Goal: Transaction & Acquisition: Purchase product/service

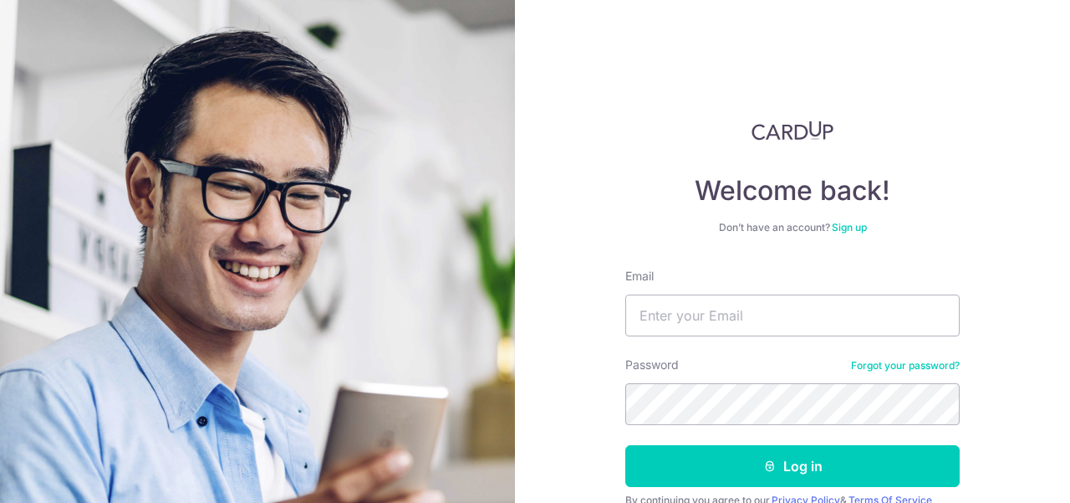
scroll to position [77, 0]
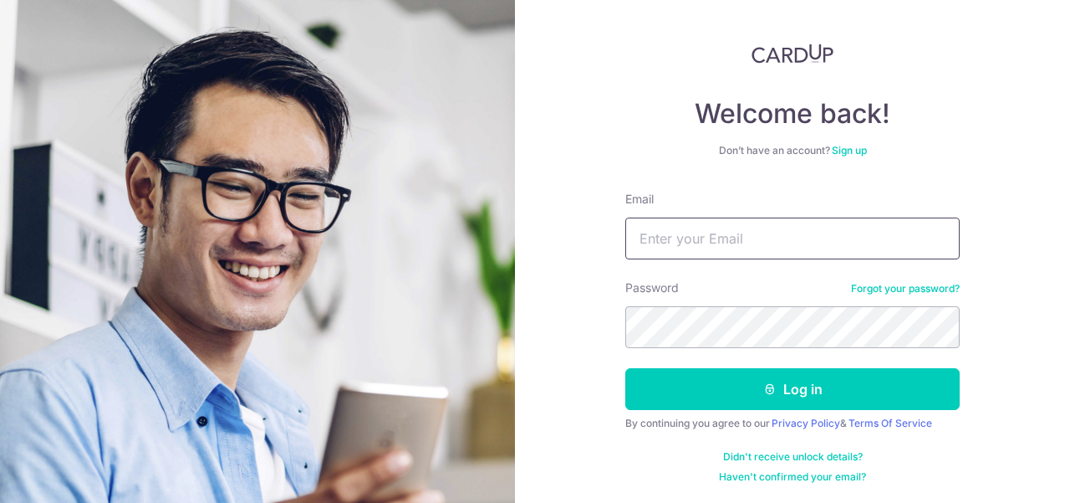
click at [679, 232] on input "Email" at bounding box center [793, 238] width 334 height 42
type input "[PERSON_NAME][EMAIL_ADDRESS][DOMAIN_NAME]"
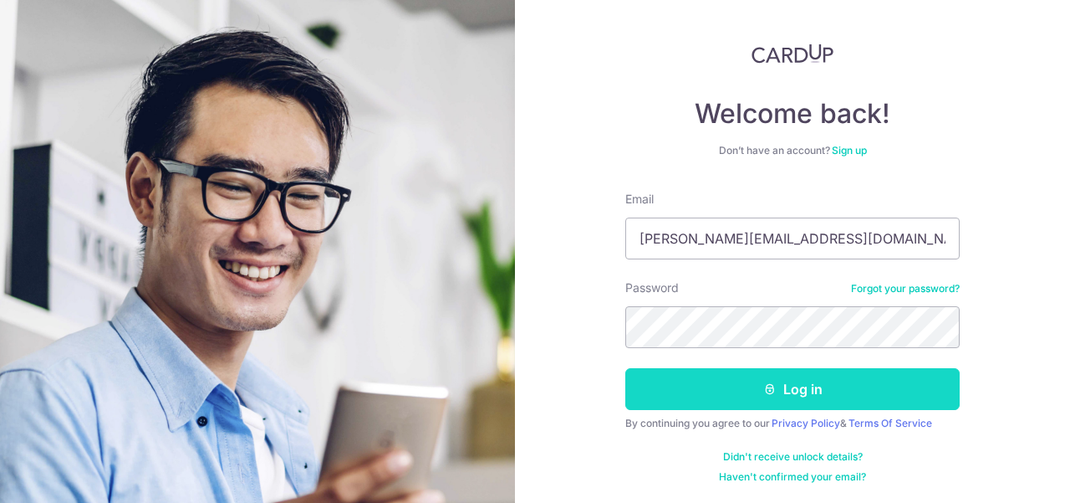
click at [763, 378] on button "Log in" at bounding box center [793, 389] width 334 height 42
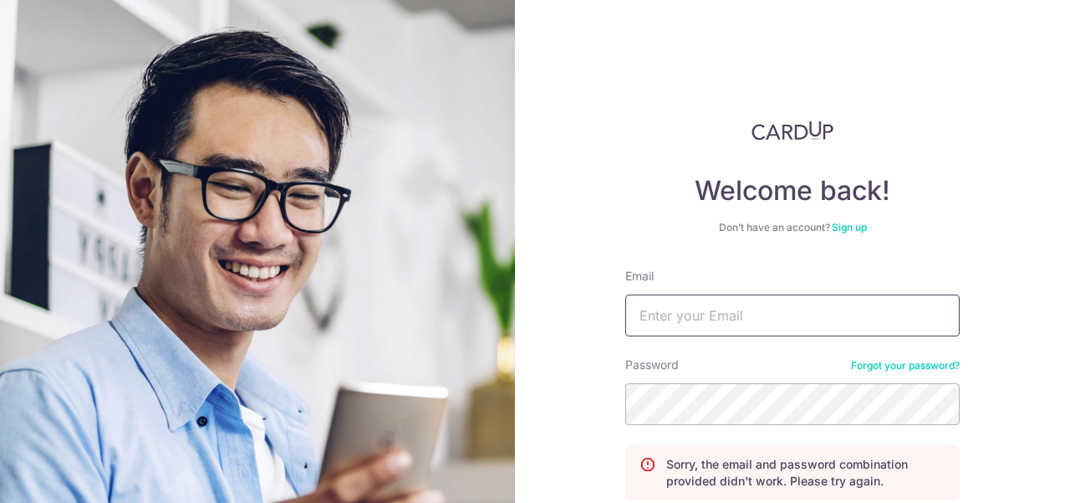
click at [743, 306] on input "Email" at bounding box center [793, 315] width 334 height 42
type input "[PERSON_NAME][EMAIL_ADDRESS][DOMAIN_NAME]"
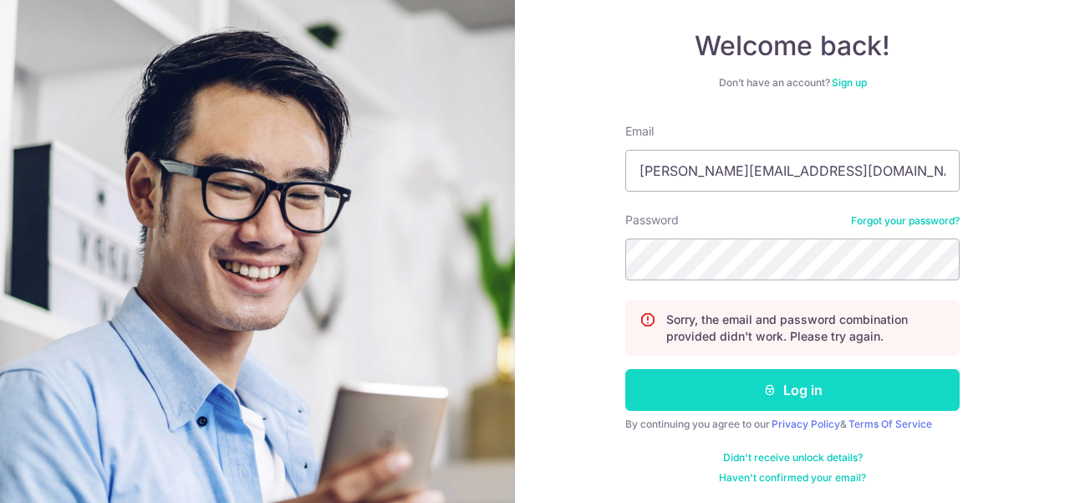
click at [740, 402] on button "Log in" at bounding box center [793, 390] width 334 height 42
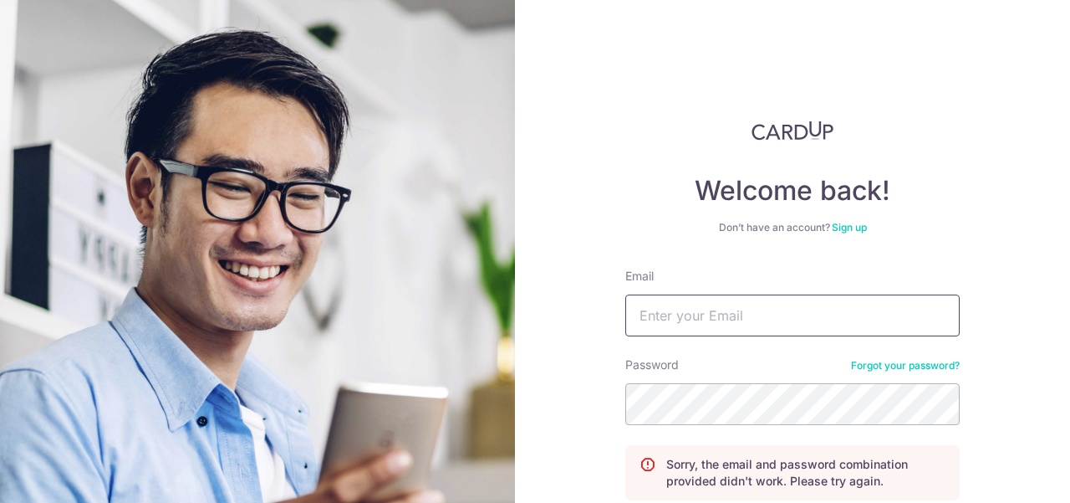
click at [741, 314] on input "Email" at bounding box center [793, 315] width 334 height 42
type input "[PERSON_NAME][EMAIL_ADDRESS][DOMAIN_NAME]"
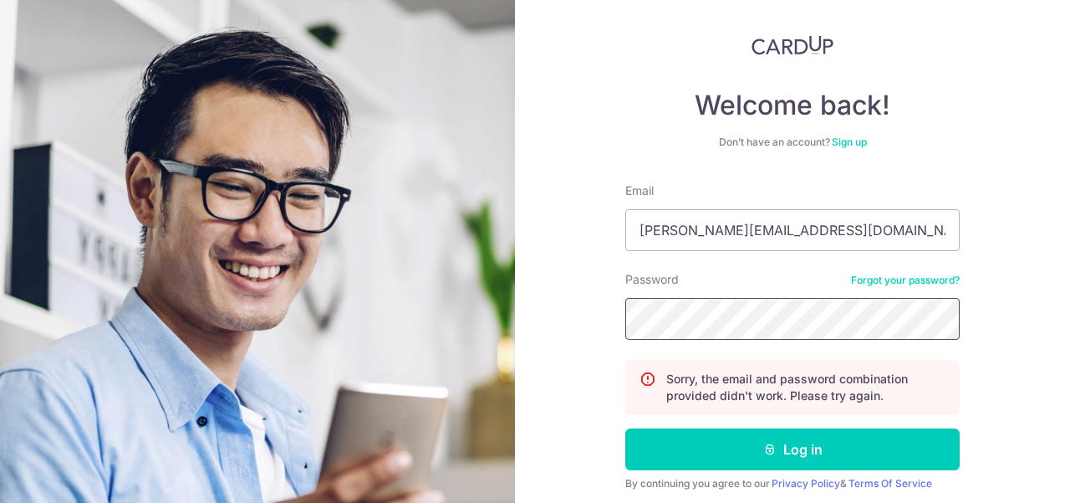
scroll to position [145, 0]
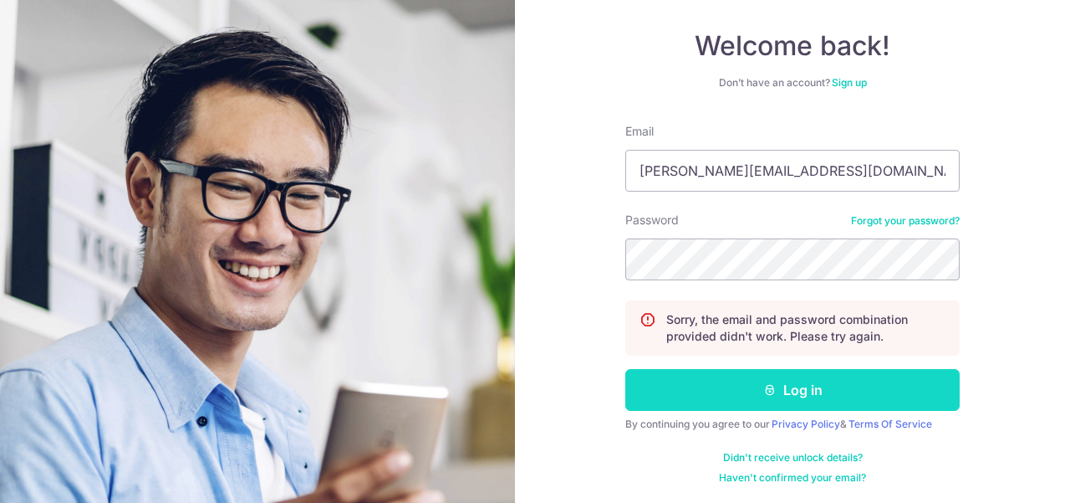
click at [797, 384] on button "Log in" at bounding box center [793, 390] width 334 height 42
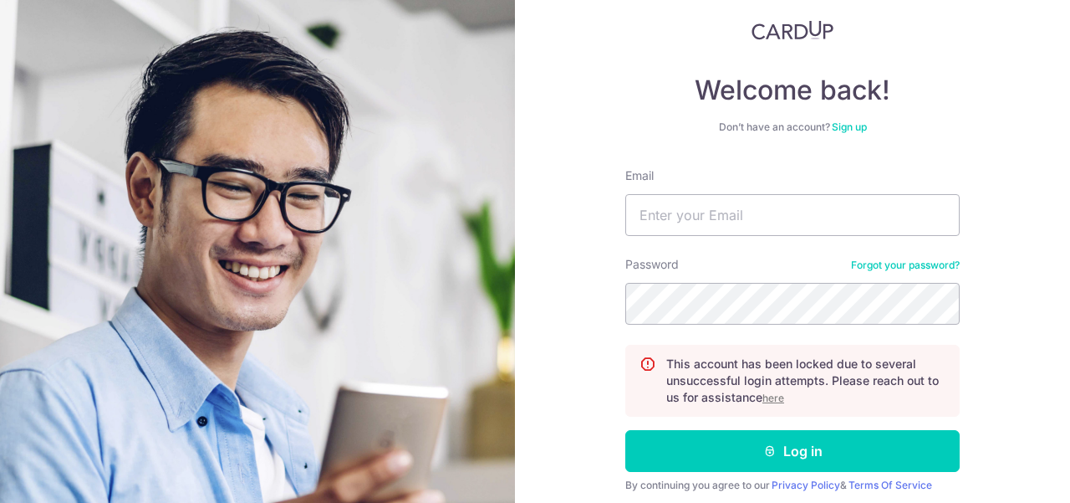
scroll to position [161, 0]
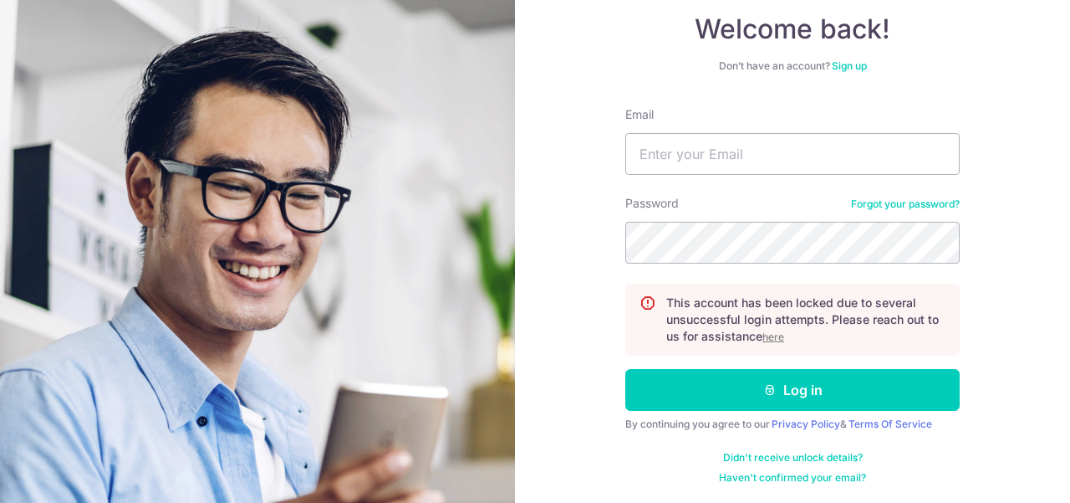
click at [775, 335] on u "here" at bounding box center [774, 336] width 22 height 13
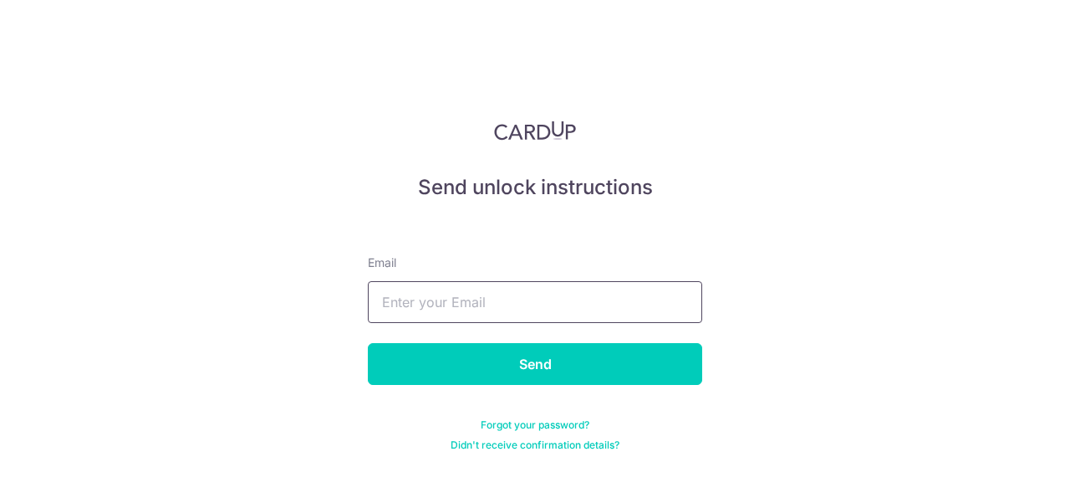
click at [559, 312] on input "text" at bounding box center [535, 302] width 334 height 42
type input "[PERSON_NAME][EMAIL_ADDRESS][DOMAIN_NAME]"
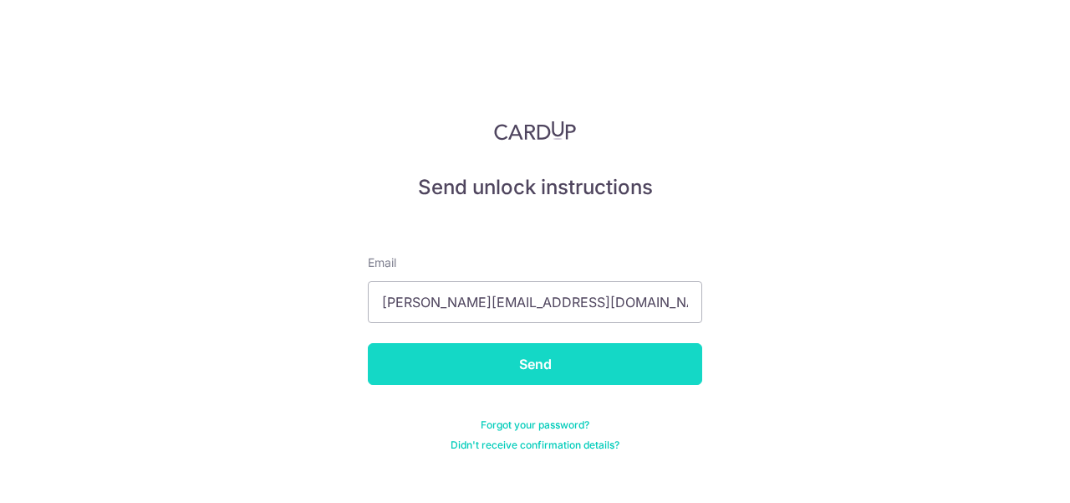
click at [539, 365] on input "Send" at bounding box center [535, 364] width 334 height 42
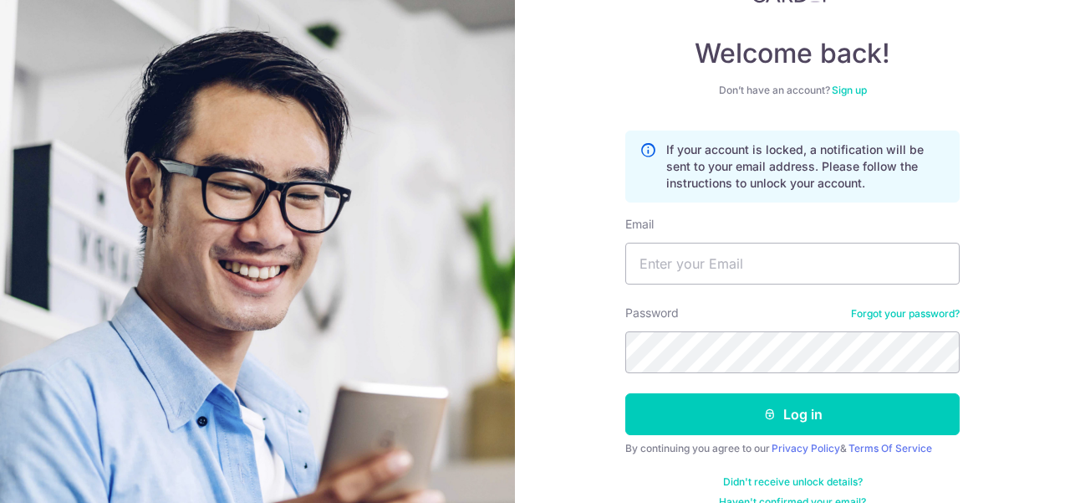
scroll to position [161, 0]
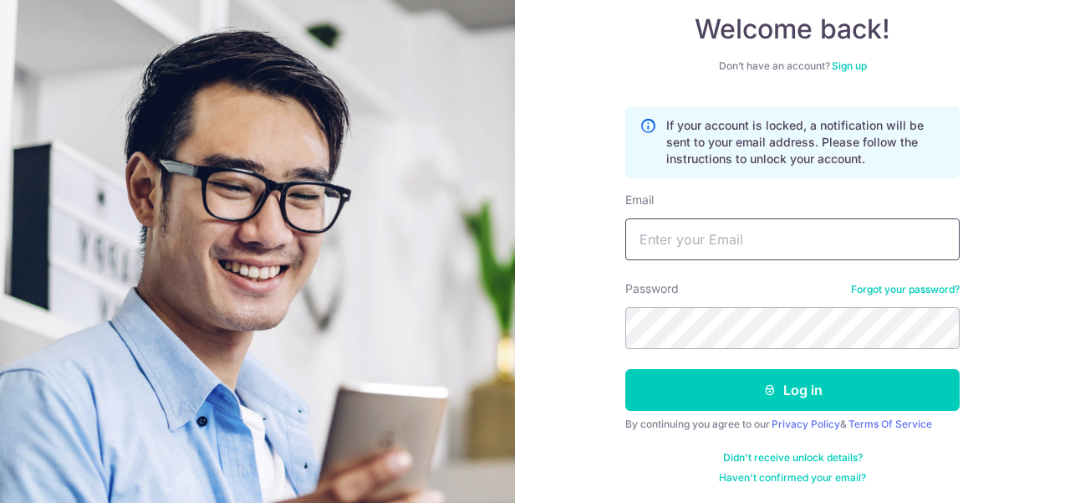
click at [743, 237] on input "Email" at bounding box center [793, 239] width 334 height 42
type input "[PERSON_NAME][EMAIL_ADDRESS][DOMAIN_NAME]"
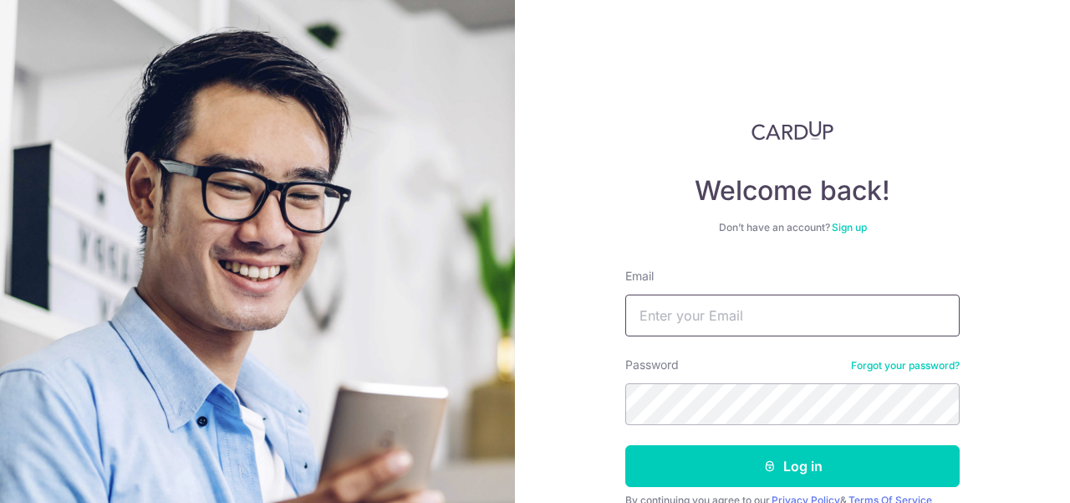
click at [671, 320] on input "Email" at bounding box center [793, 315] width 334 height 42
type input "[PERSON_NAME][EMAIL_ADDRESS][DOMAIN_NAME]"
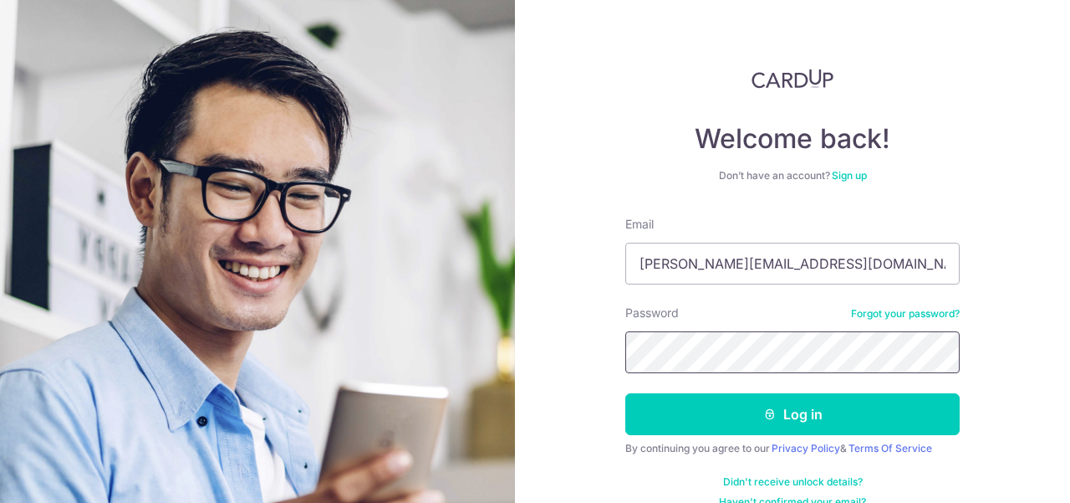
scroll to position [77, 0]
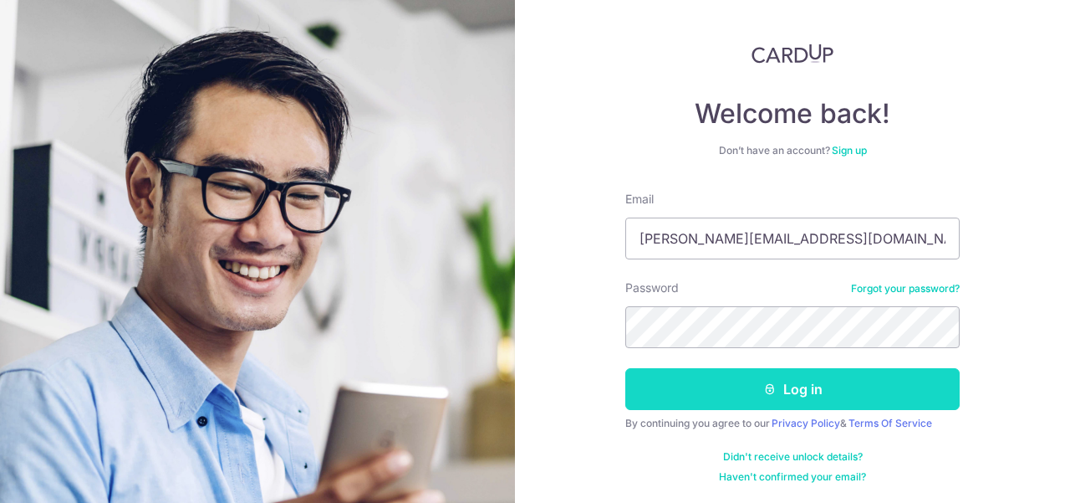
click at [731, 393] on button "Log in" at bounding box center [793, 389] width 334 height 42
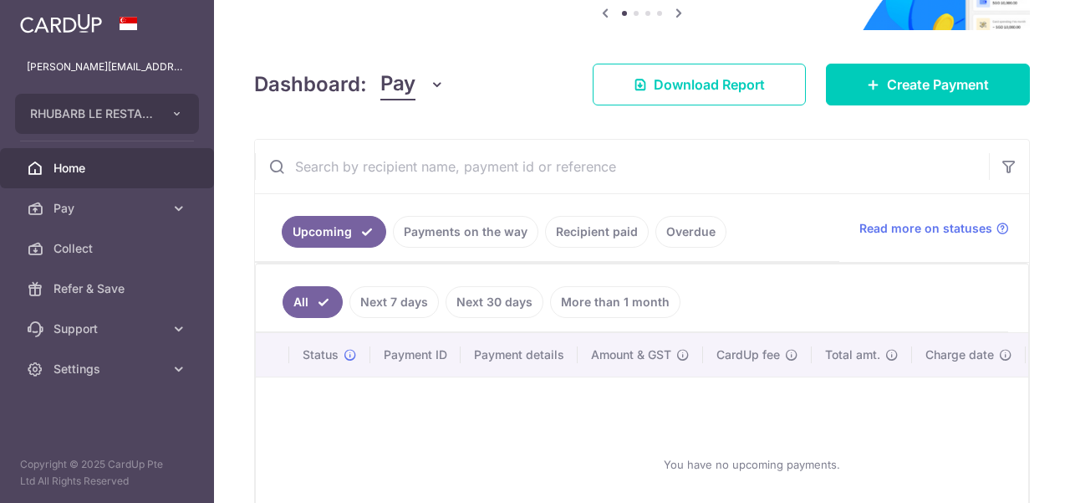
scroll to position [84, 0]
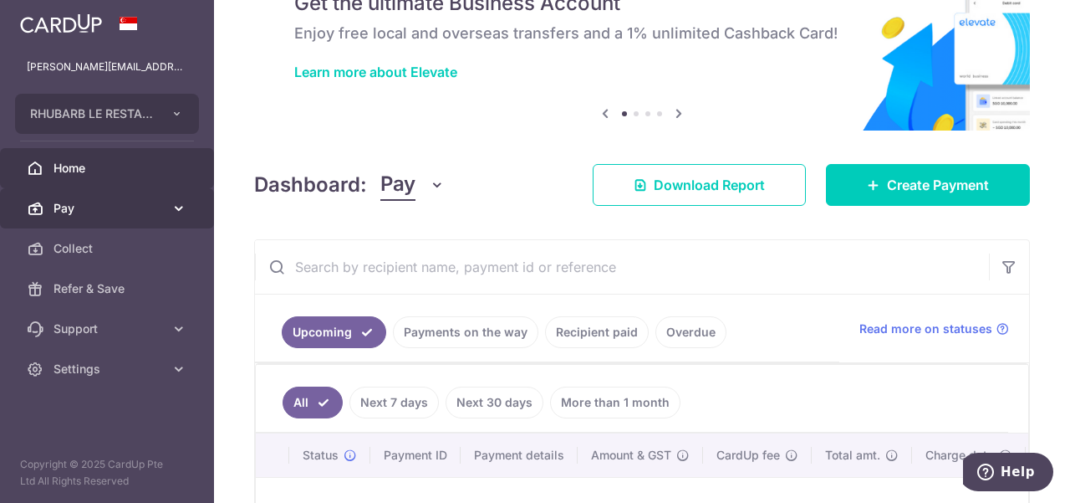
click at [169, 216] on link "Pay" at bounding box center [107, 208] width 214 height 40
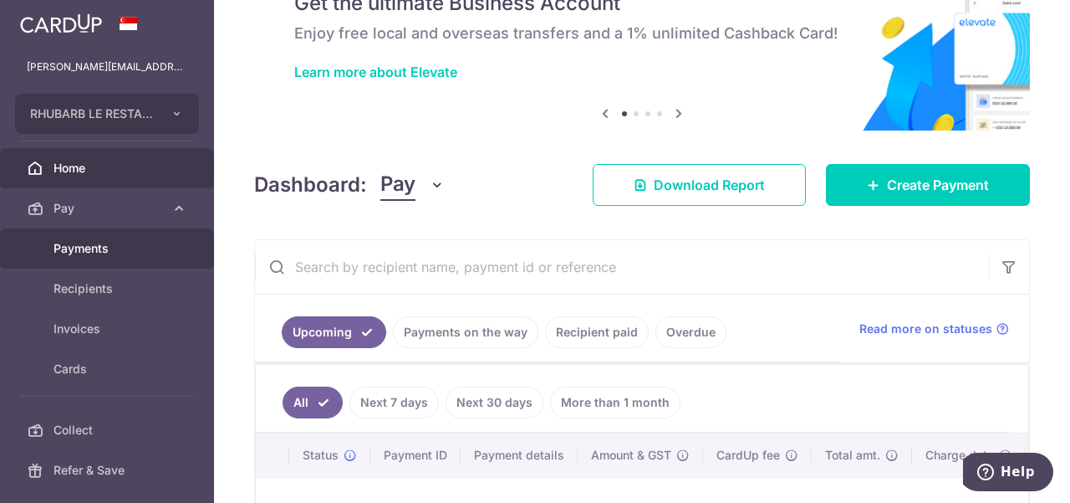
click at [91, 250] on span "Payments" at bounding box center [109, 248] width 110 height 17
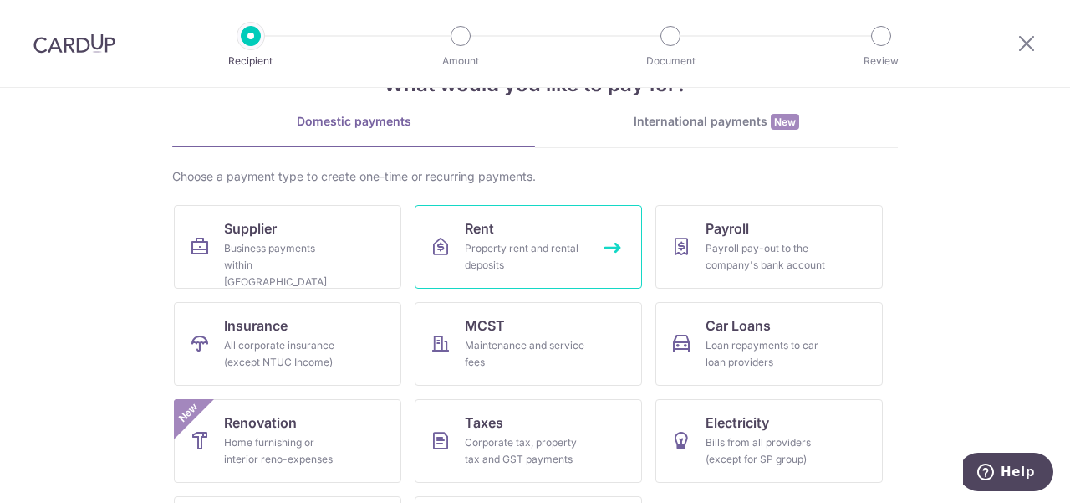
scroll to position [84, 0]
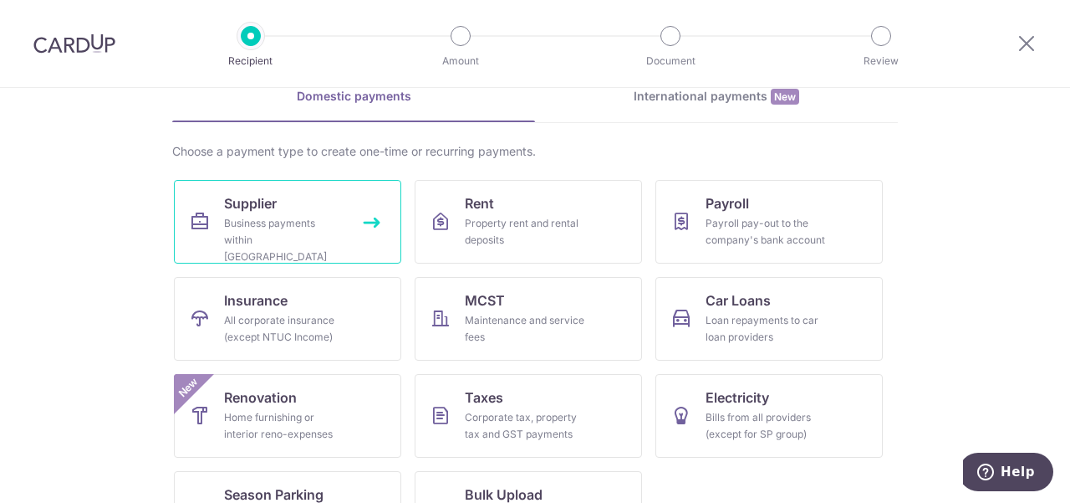
click at [251, 233] on div "Business payments within Singapore" at bounding box center [284, 240] width 120 height 50
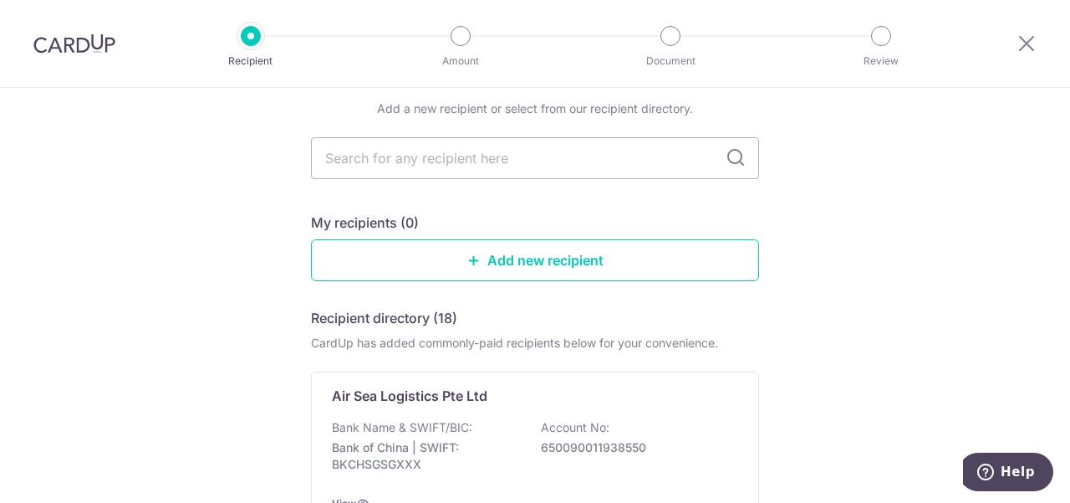
scroll to position [167, 0]
click at [473, 136] on input "text" at bounding box center [535, 157] width 448 height 42
type input "huber"
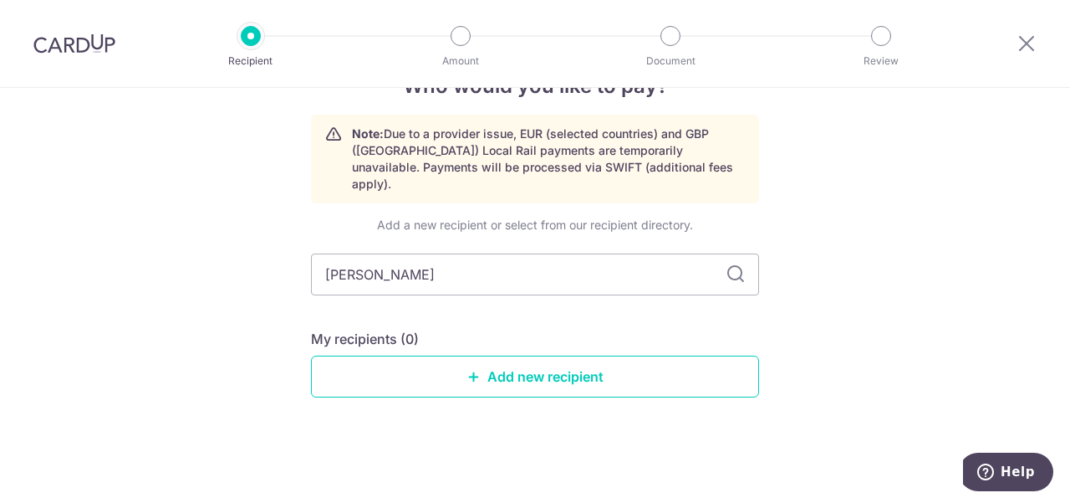
scroll to position [32, 0]
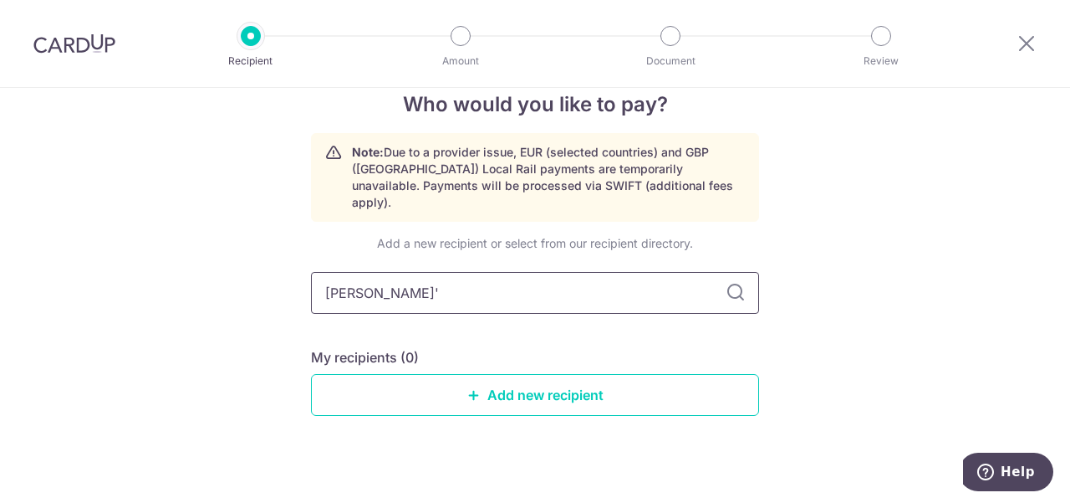
type input "huber's"
type input "hubers"
type input "h"
type input "Hubers"
click at [740, 283] on icon at bounding box center [736, 293] width 20 height 20
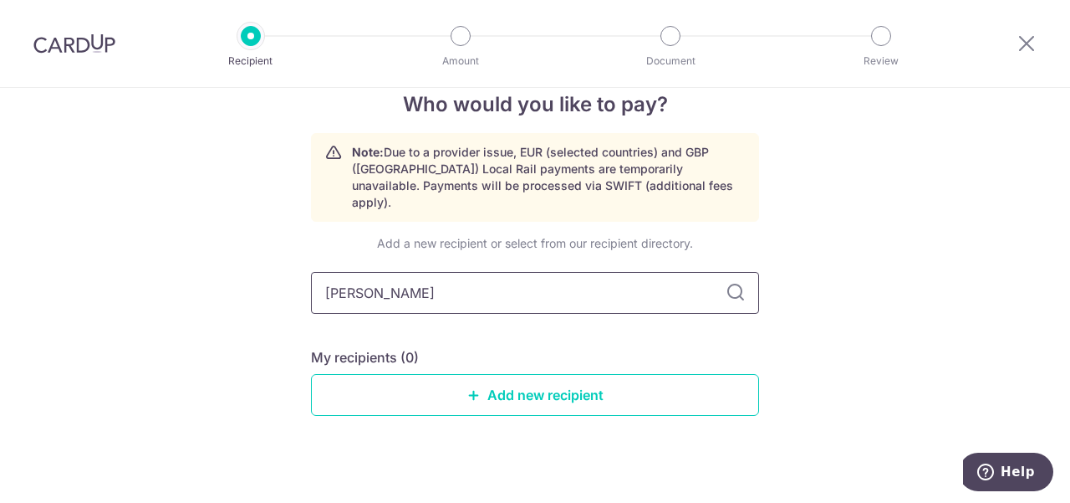
click at [358, 278] on input "Hubers" at bounding box center [535, 293] width 448 height 42
type input "Huber's Pte Ltd"
click at [738, 283] on icon at bounding box center [736, 293] width 20 height 20
click at [731, 283] on icon at bounding box center [736, 293] width 20 height 20
click at [512, 378] on link "Add new recipient" at bounding box center [535, 395] width 448 height 42
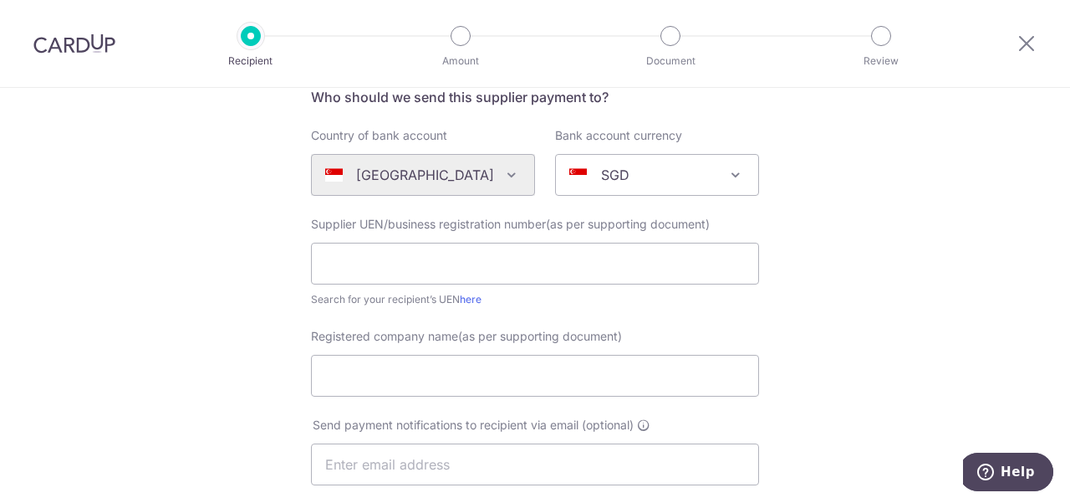
scroll to position [167, 0]
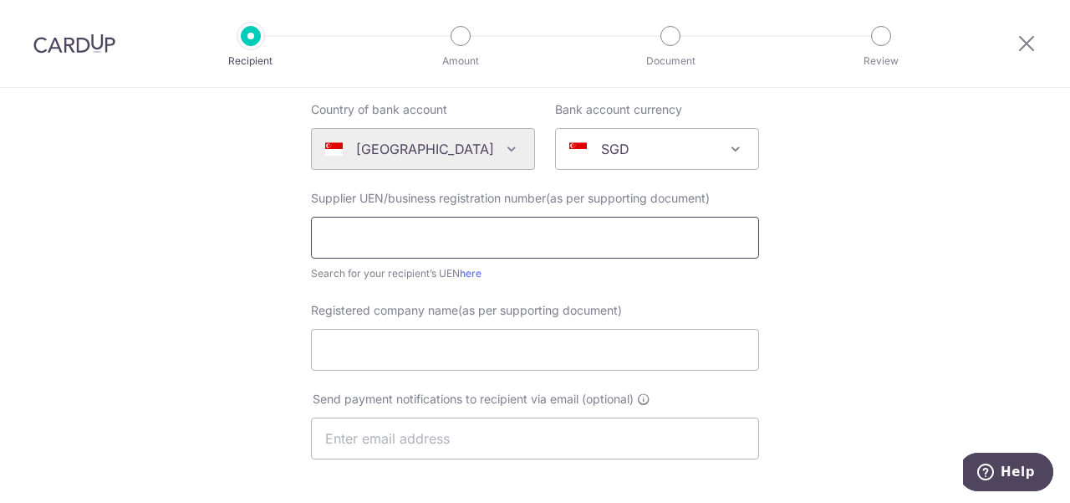
click at [532, 237] on input "text" at bounding box center [535, 238] width 448 height 42
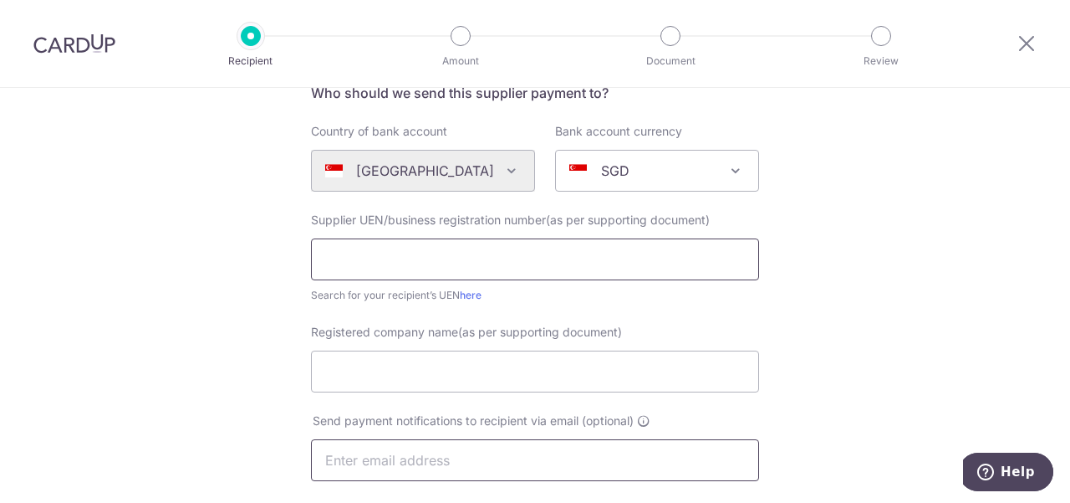
scroll to position [263, 0]
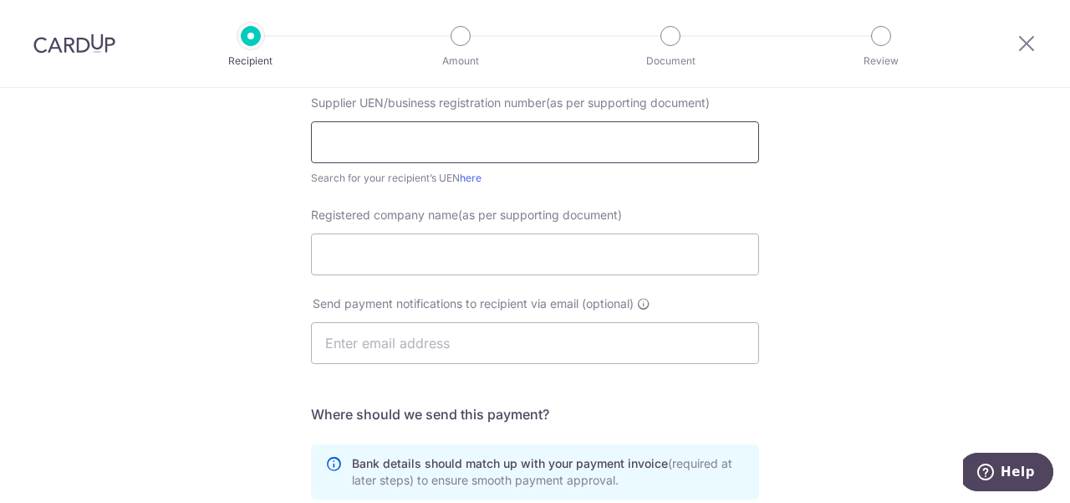
click at [434, 146] on input "text" at bounding box center [535, 142] width 448 height 42
click at [398, 251] on input "Registered company name(as per supporting document)" at bounding box center [535, 254] width 448 height 42
click at [416, 136] on input "200512983m" at bounding box center [535, 142] width 448 height 42
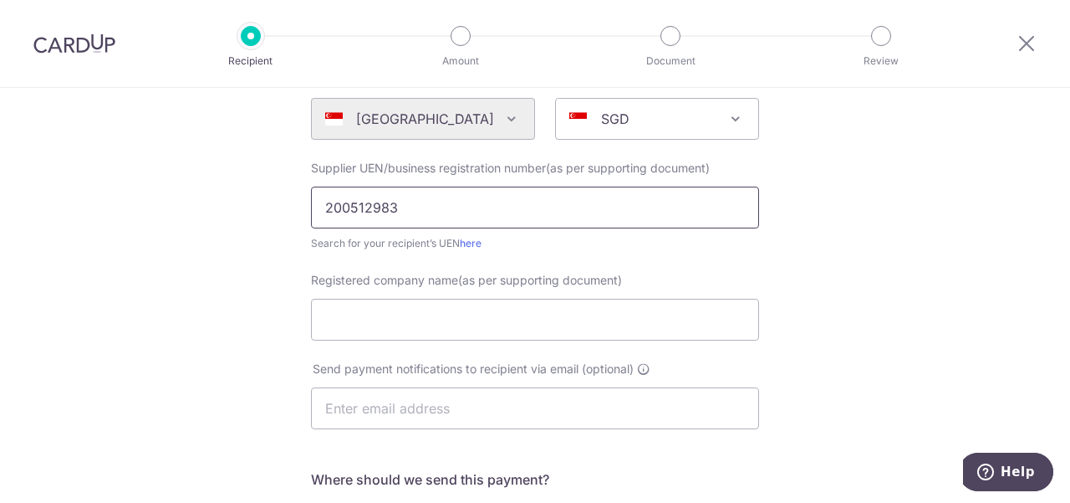
click at [416, 136] on form "Who should we send this supplier payment to? Country of bank account Algeria An…" at bounding box center [535, 428] width 448 height 794
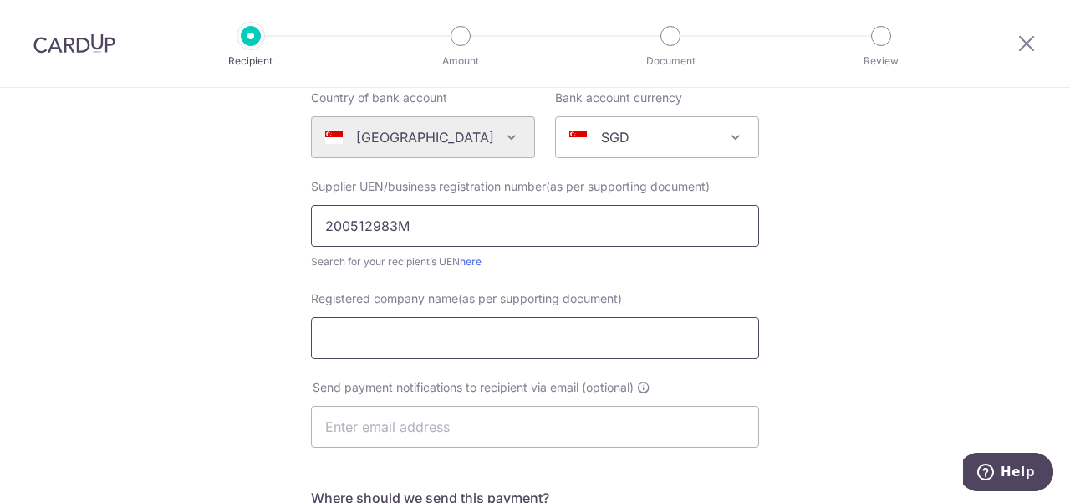
type input "200512983M"
click at [421, 345] on input "Registered company name(as per supporting document)" at bounding box center [535, 338] width 448 height 42
type input "Huber's Pte Ltd"
click at [563, 418] on input "text" at bounding box center [535, 427] width 448 height 42
click at [405, 411] on input "text" at bounding box center [535, 427] width 448 height 42
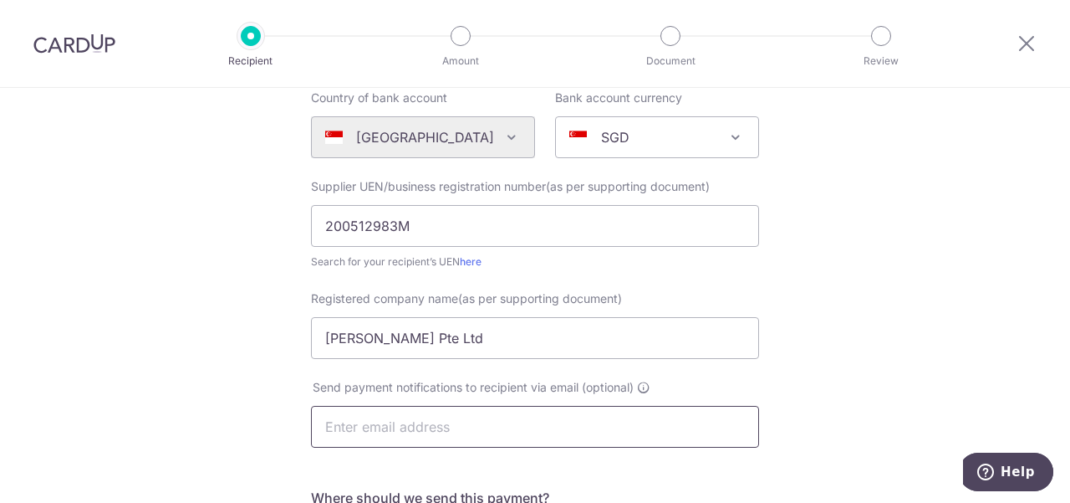
paste input "accounts2@hubers.com.sg"
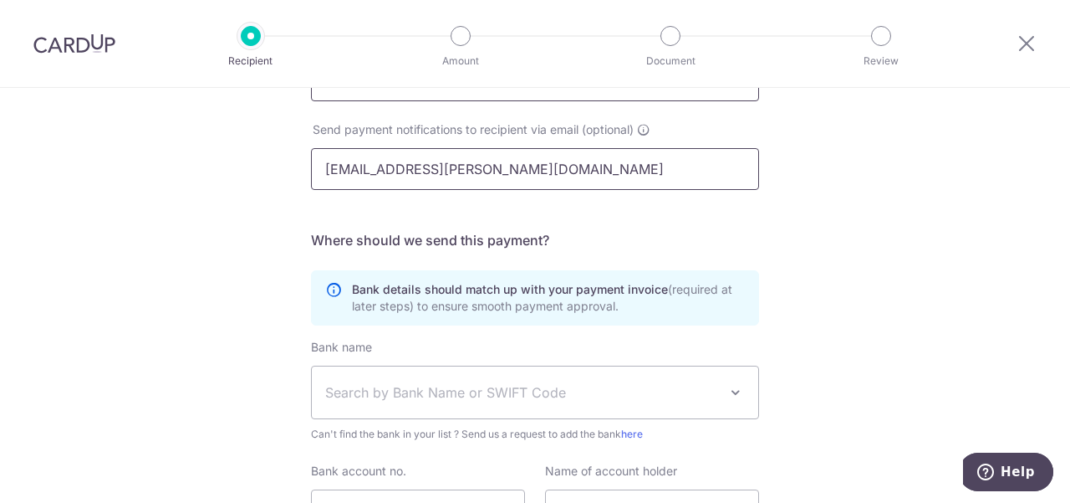
scroll to position [513, 0]
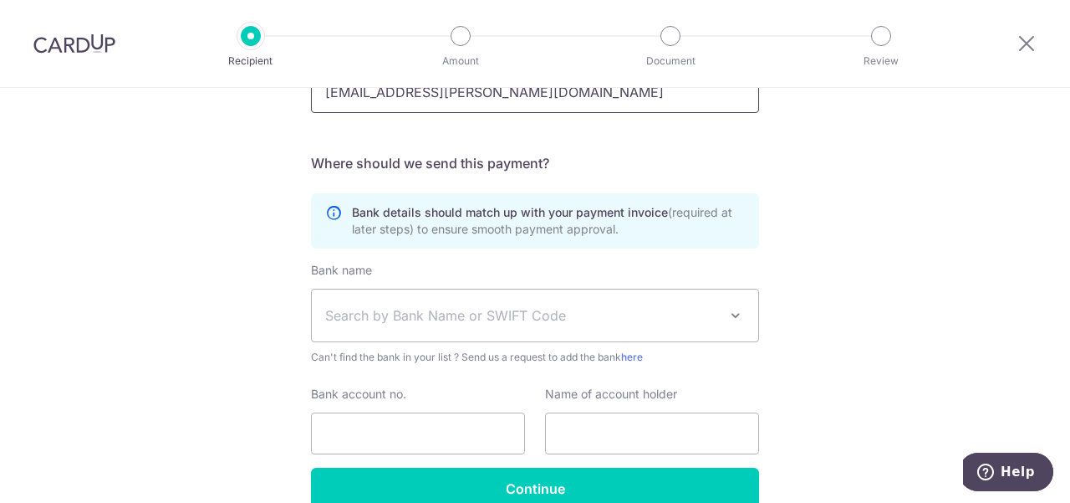
type input "accounts2@hubers.com.sg"
click at [398, 319] on span "Search by Bank Name or SWIFT Code" at bounding box center [521, 315] width 393 height 20
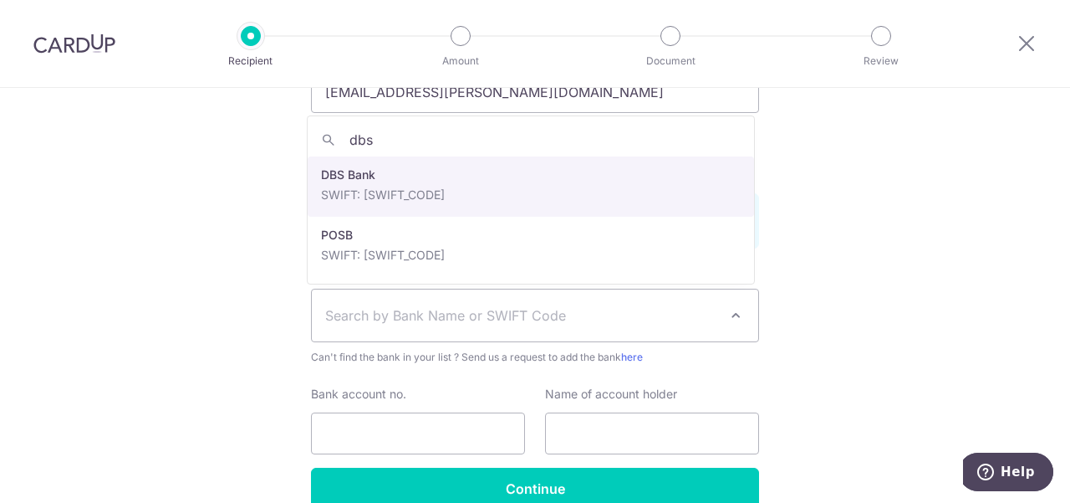
type input "dbs"
select select "6"
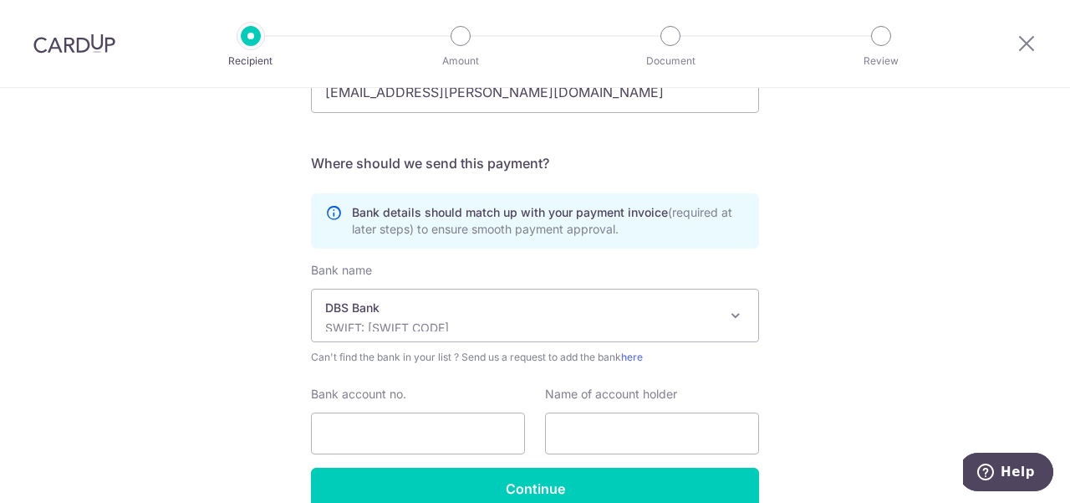
scroll to position [597, 0]
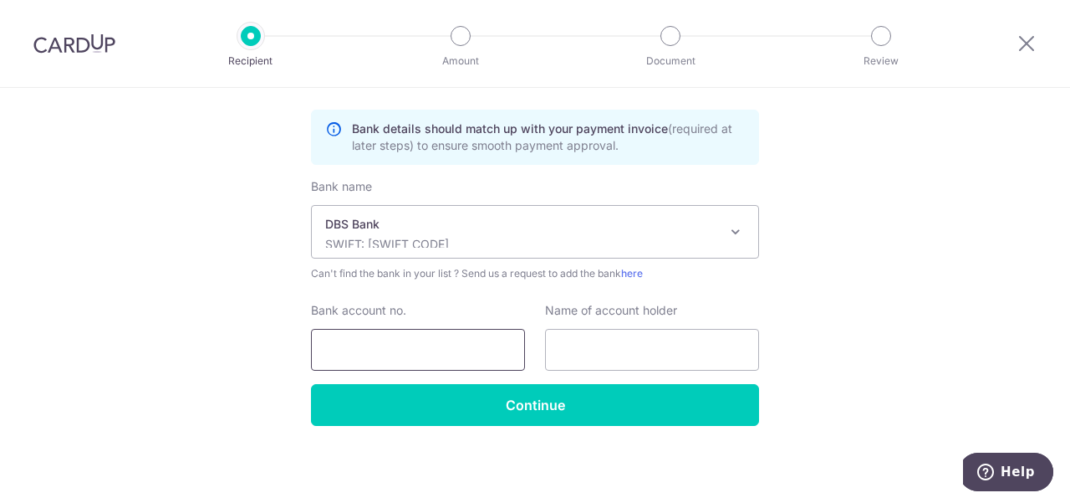
click at [391, 343] on input "Bank account no." at bounding box center [418, 350] width 214 height 42
click at [398, 351] on input "Bank account no." at bounding box center [418, 350] width 214 height 42
click at [454, 345] on input "Bank account no." at bounding box center [418, 350] width 214 height 42
type input "0728575050"
click at [595, 344] on input "text" at bounding box center [652, 350] width 214 height 42
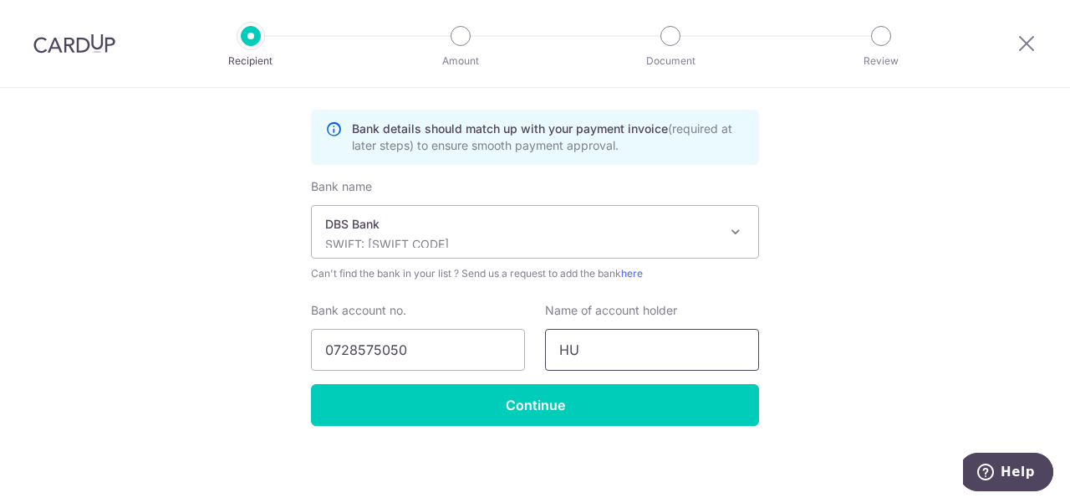
type input "H"
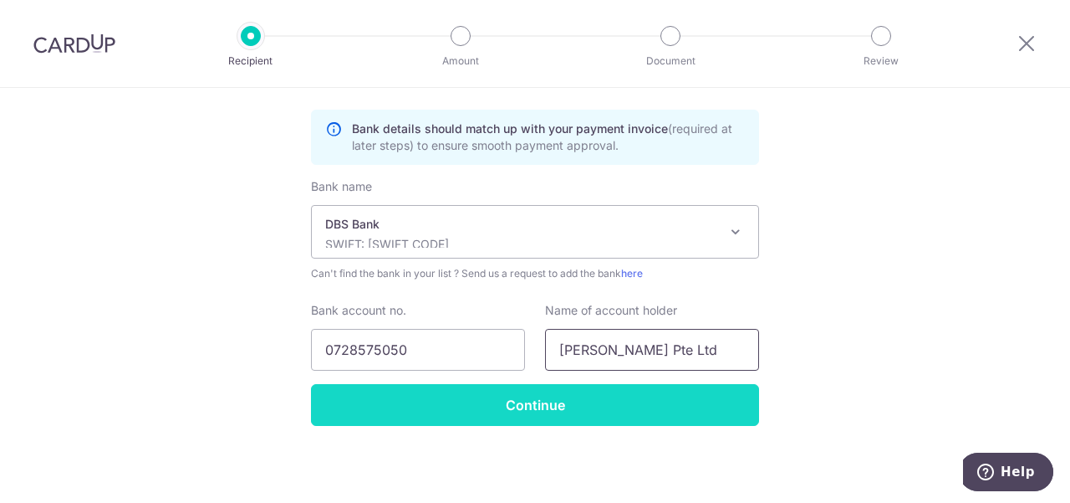
type input "Huber's Pte Ltd"
click at [565, 403] on input "Continue" at bounding box center [535, 405] width 448 height 42
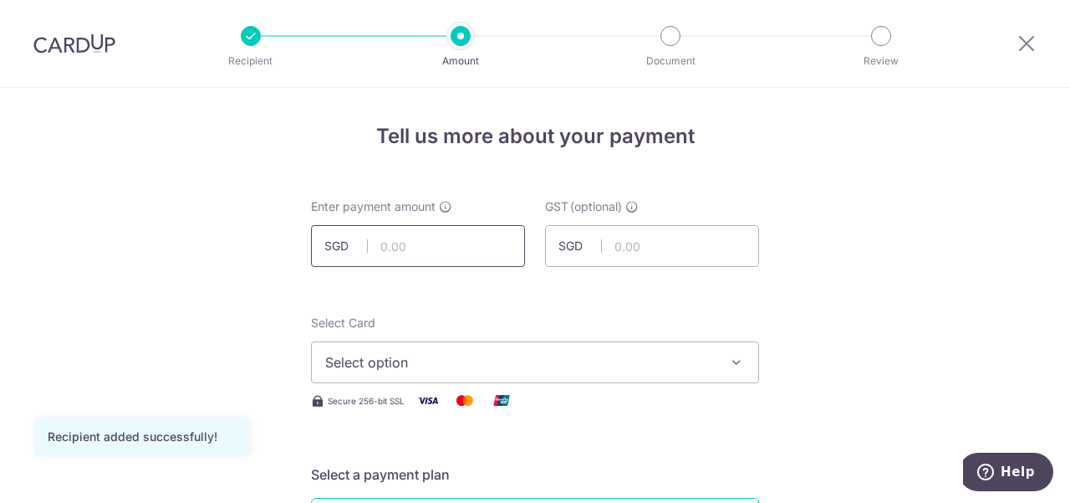
click at [466, 237] on input "text" at bounding box center [418, 246] width 214 height 42
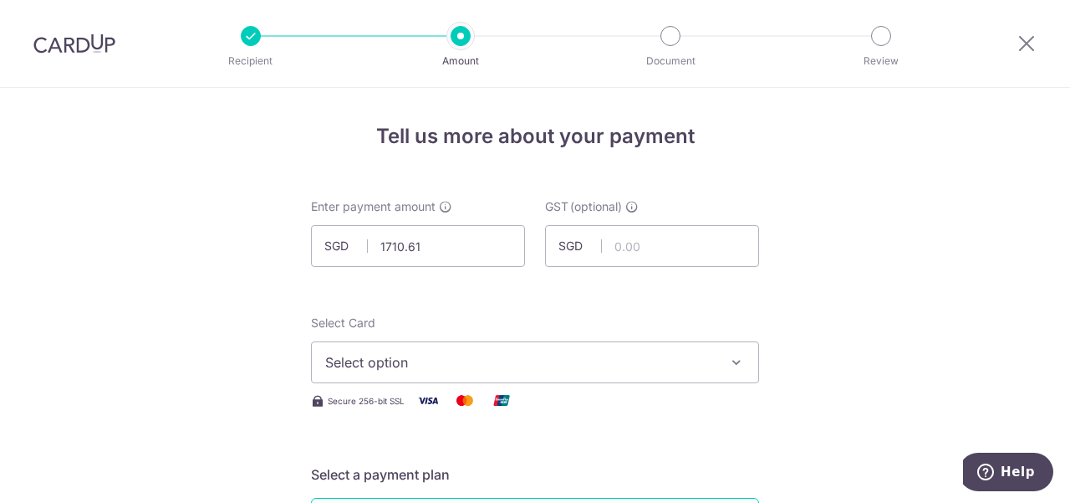
type input "1,710.61"
click at [472, 360] on span "Select option" at bounding box center [520, 362] width 390 height 20
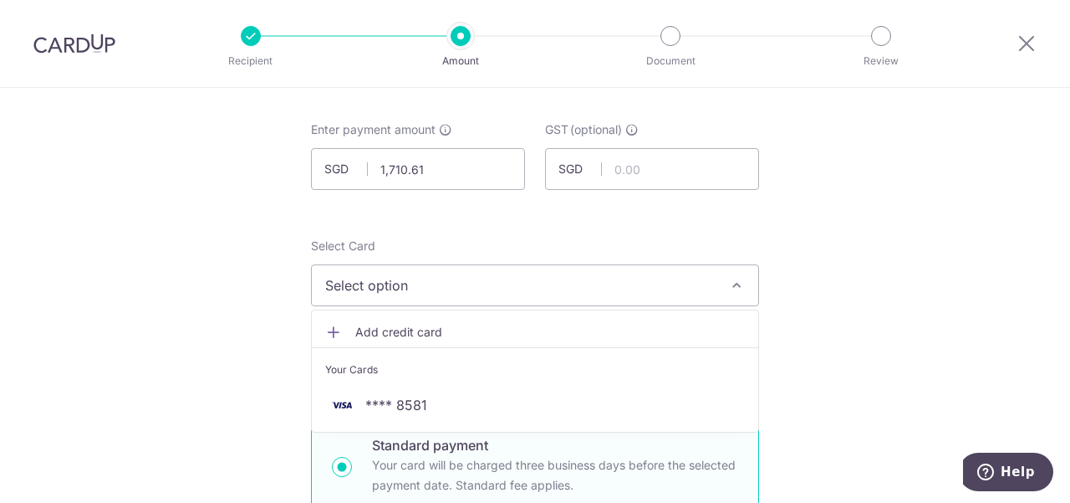
scroll to position [167, 0]
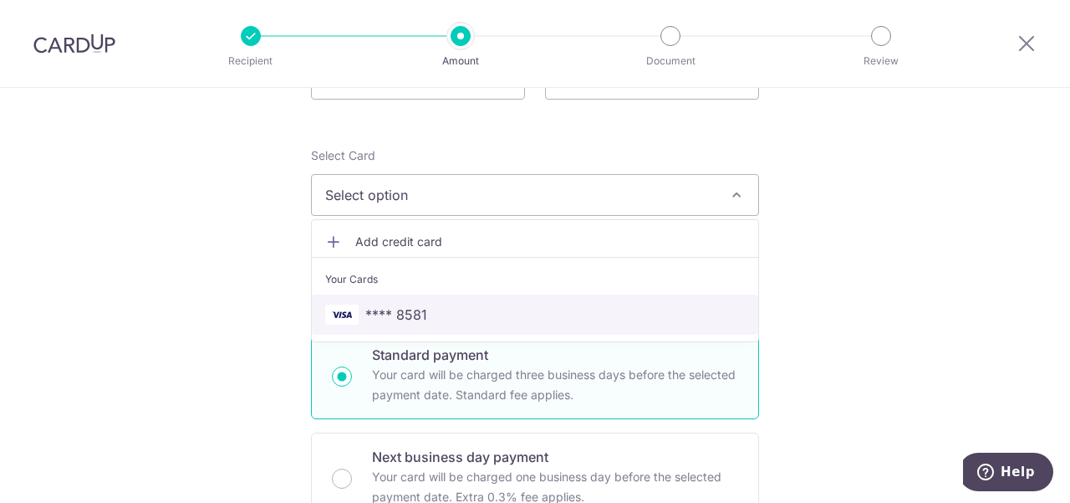
click at [411, 309] on span "**** 8581" at bounding box center [396, 314] width 62 height 20
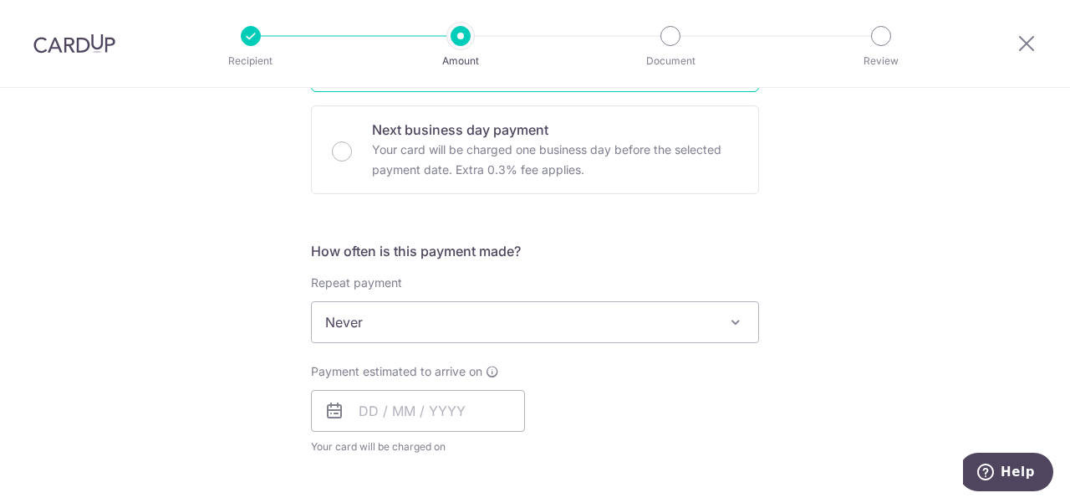
scroll to position [502, 0]
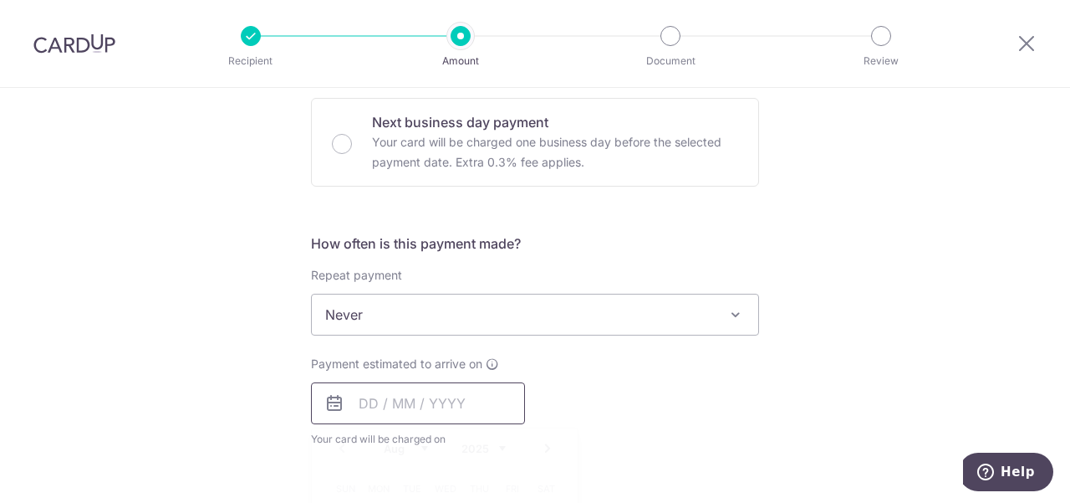
click at [357, 407] on input "text" at bounding box center [418, 403] width 214 height 42
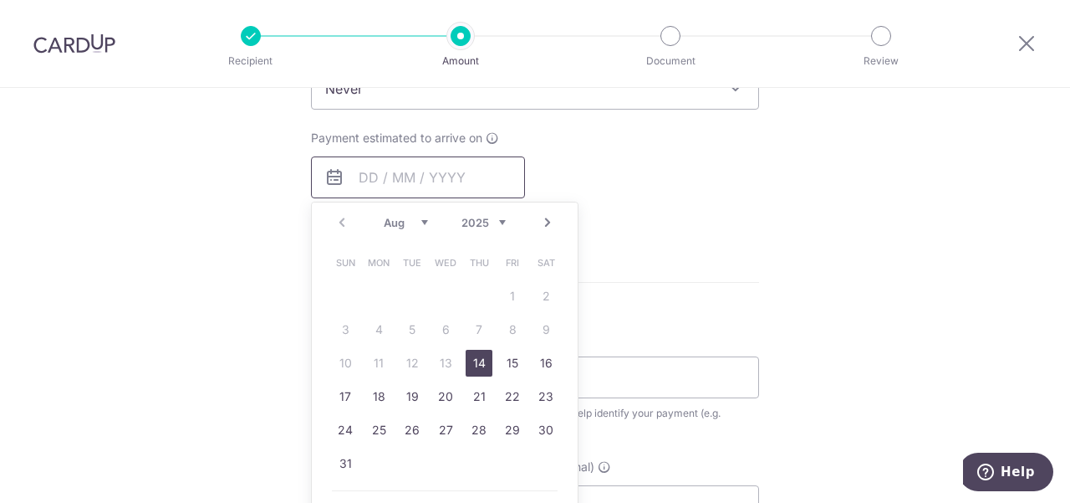
scroll to position [753, 0]
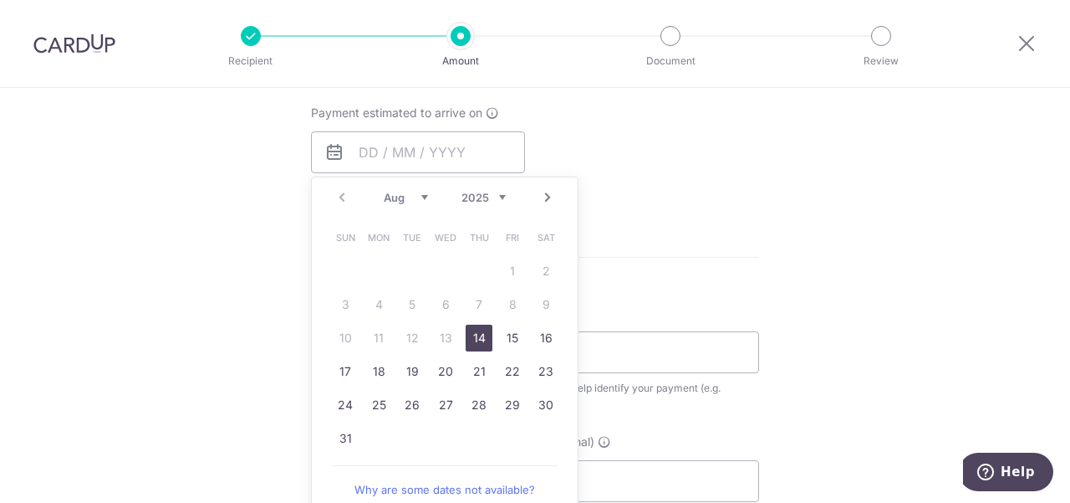
click at [478, 340] on link "14" at bounding box center [479, 337] width 27 height 27
type input "[DATE]"
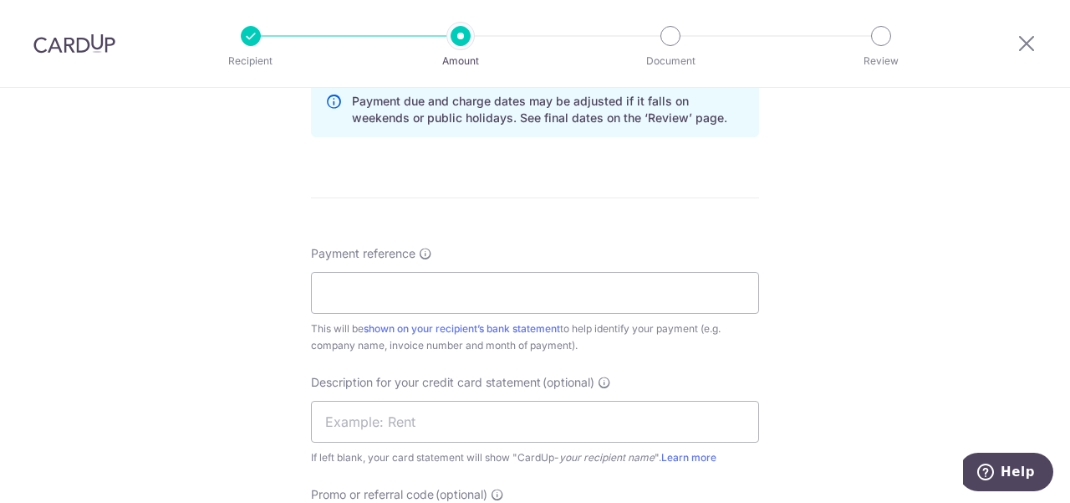
scroll to position [920, 0]
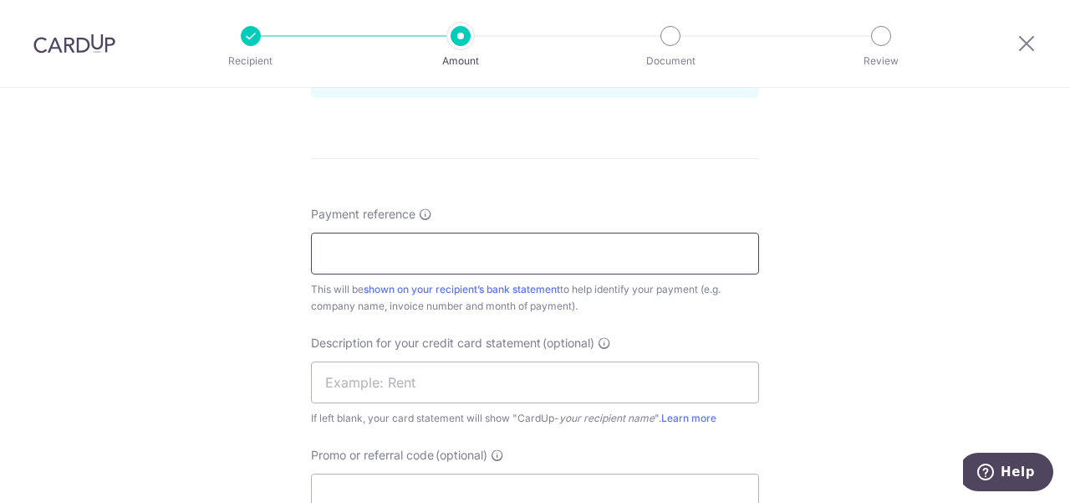
click at [492, 247] on input "Payment reference" at bounding box center [535, 253] width 448 height 42
click at [500, 269] on input "Payment reference" at bounding box center [535, 253] width 448 height 42
paste input "RHUBARB LE RESTAURANT PTE LTD"
click at [615, 250] on input "RHUBARB LE RESTAURANT PTE LTD" at bounding box center [535, 253] width 448 height 42
click at [615, 250] on input "RHUBARB LE RESTAURANT PTE -" at bounding box center [535, 253] width 448 height 42
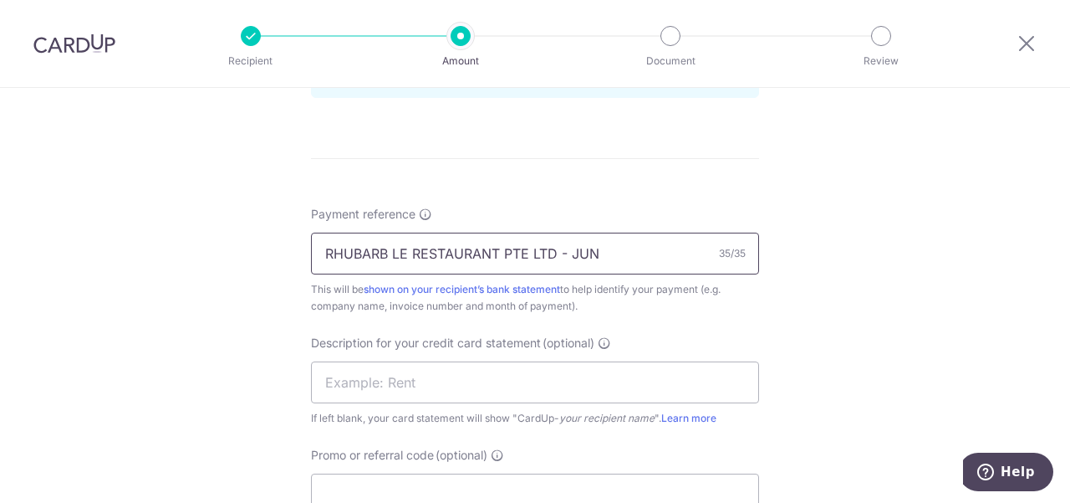
click at [496, 252] on input "RHUBARB LE RESTAURANT PTE LTD - JUN" at bounding box center [535, 253] width 448 height 42
click at [545, 253] on input "RHUBARB LE RESTAURANT - JUN" at bounding box center [535, 253] width 448 height 42
type input "RHUBARB LE RESTAURANT - [DATE] INV"
click at [402, 384] on input "text" at bounding box center [535, 382] width 448 height 42
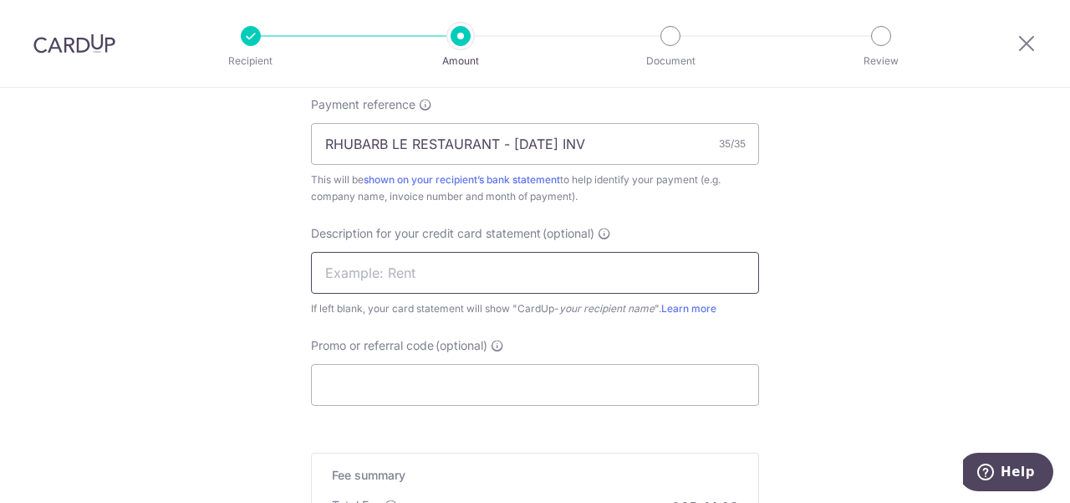
scroll to position [1003, 0]
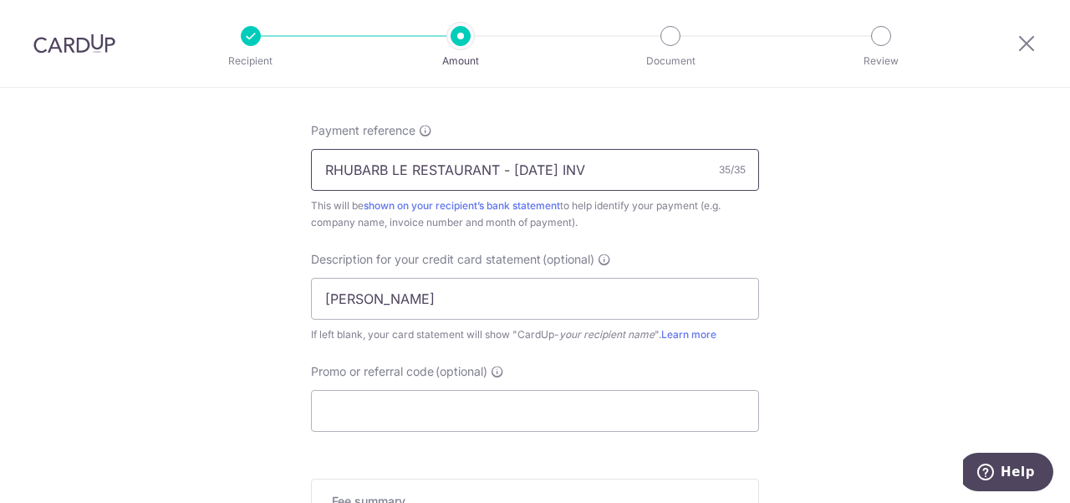
drag, startPoint x: 501, startPoint y: 171, endPoint x: 712, endPoint y: 149, distance: 212.8
click at [712, 149] on input "RHUBARB LE RESTAURANT - [DATE] INV" at bounding box center [535, 170] width 448 height 42
click at [429, 304] on input "[PERSON_NAME]" at bounding box center [535, 299] width 448 height 42
paste input "- JUN202"
click at [380, 301] on input "[PERSON_NAME]- JUN202" at bounding box center [535, 299] width 448 height 42
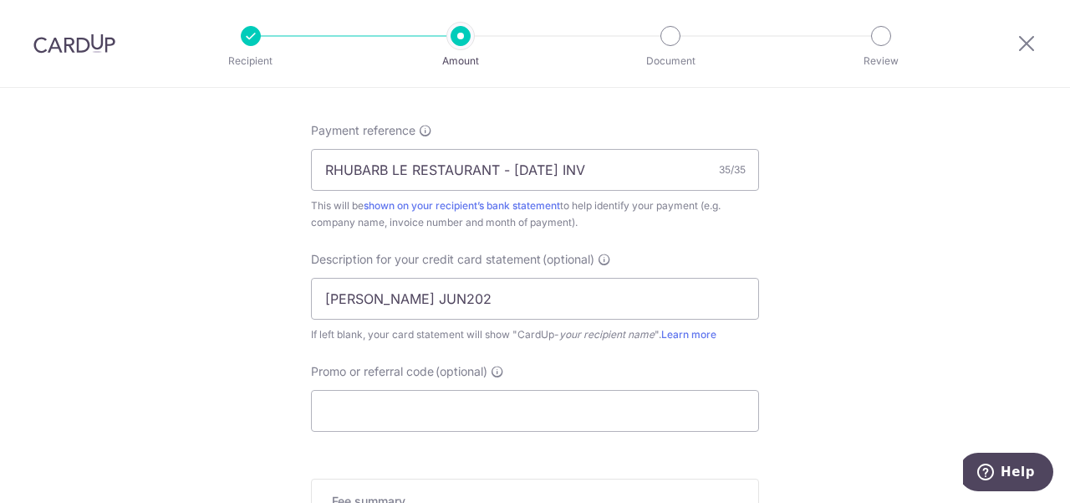
click at [375, 319] on div "Description for your credit card statement (optional) [PERSON_NAME] JUN202 If l…" at bounding box center [535, 297] width 448 height 92
click at [437, 299] on input "HUBER'S JUN202" at bounding box center [535, 299] width 448 height 42
type input "HUBERSJUN25INV"
click at [454, 406] on input "Promo or referral code (optional)" at bounding box center [535, 411] width 448 height 42
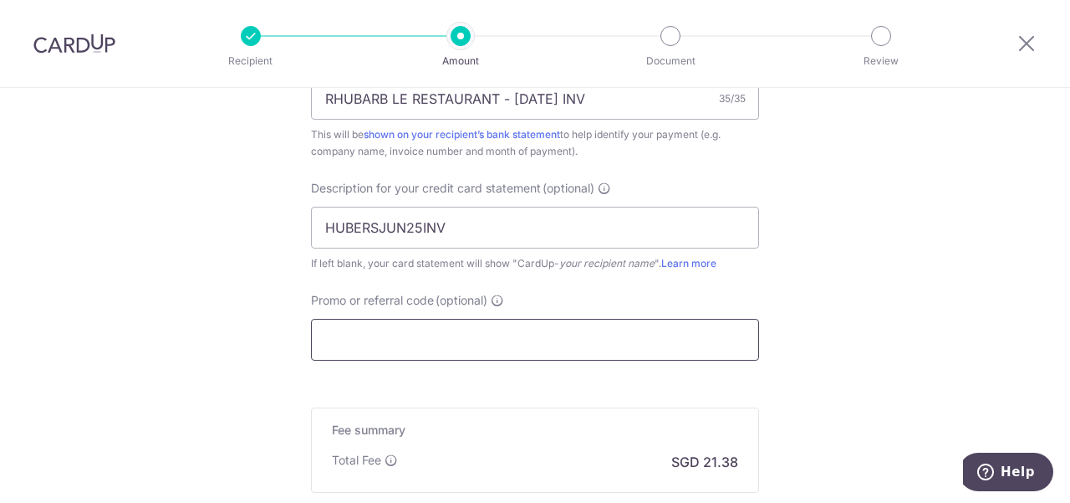
scroll to position [1171, 0]
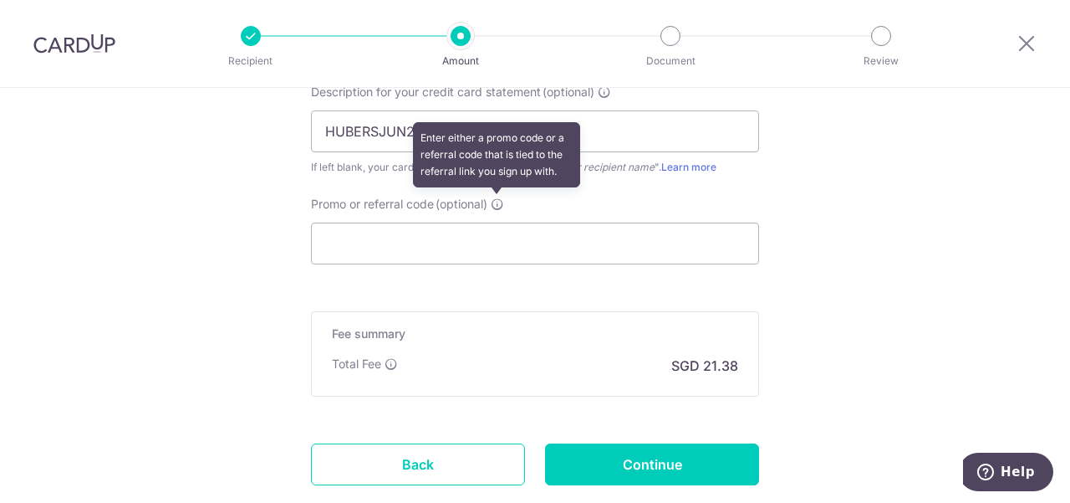
click at [498, 200] on icon at bounding box center [497, 203] width 13 height 13
click at [498, 222] on input "Promo or referral code (optional) Enter either a promo code or a referral code …" at bounding box center [535, 243] width 448 height 42
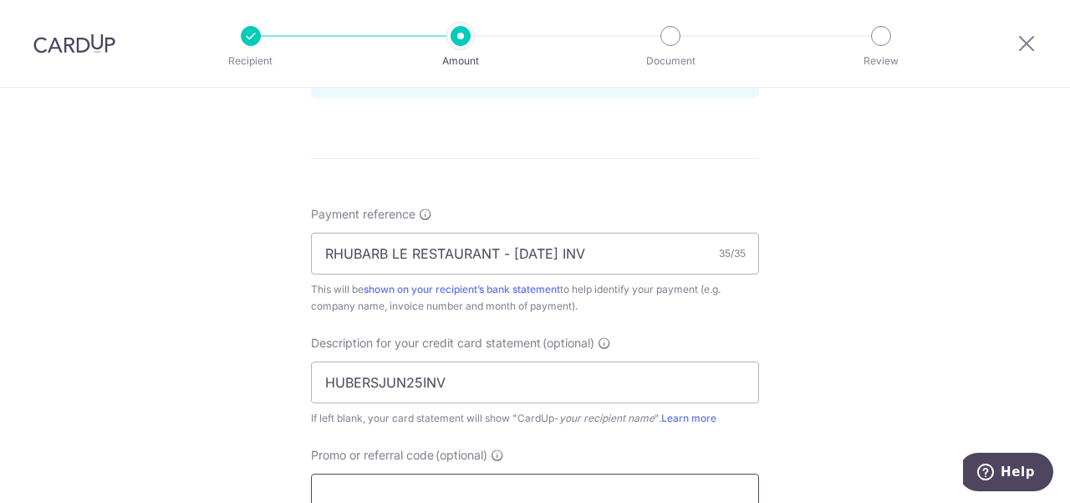
scroll to position [1254, 0]
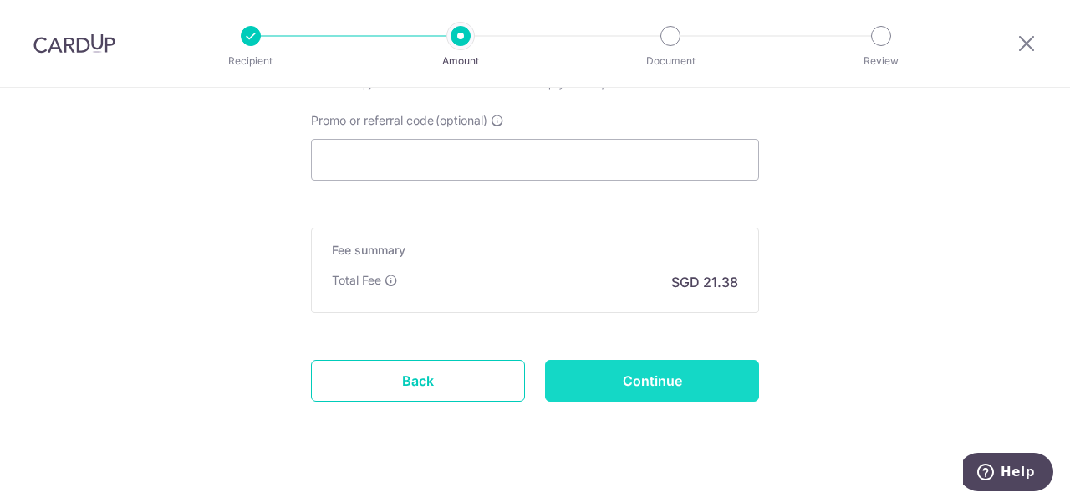
click at [620, 375] on input "Continue" at bounding box center [652, 381] width 214 height 42
type input "Create Schedule"
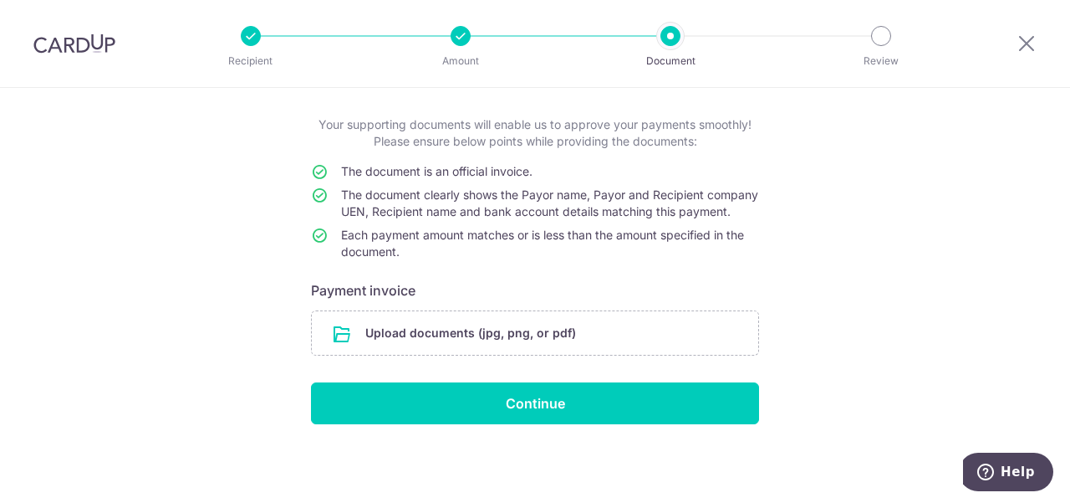
scroll to position [97, 0]
click at [421, 338] on input "file" at bounding box center [535, 332] width 447 height 43
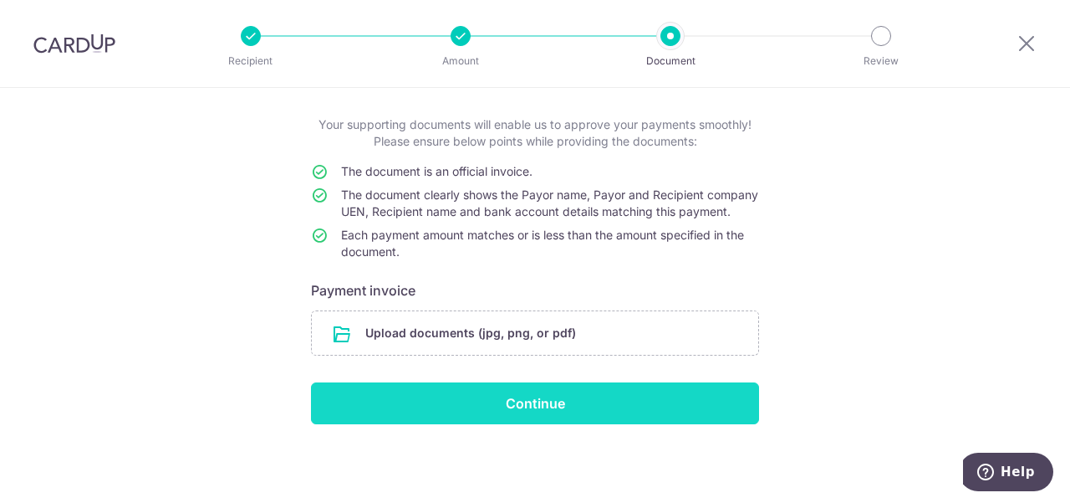
click at [448, 392] on input "Continue" at bounding box center [535, 403] width 448 height 42
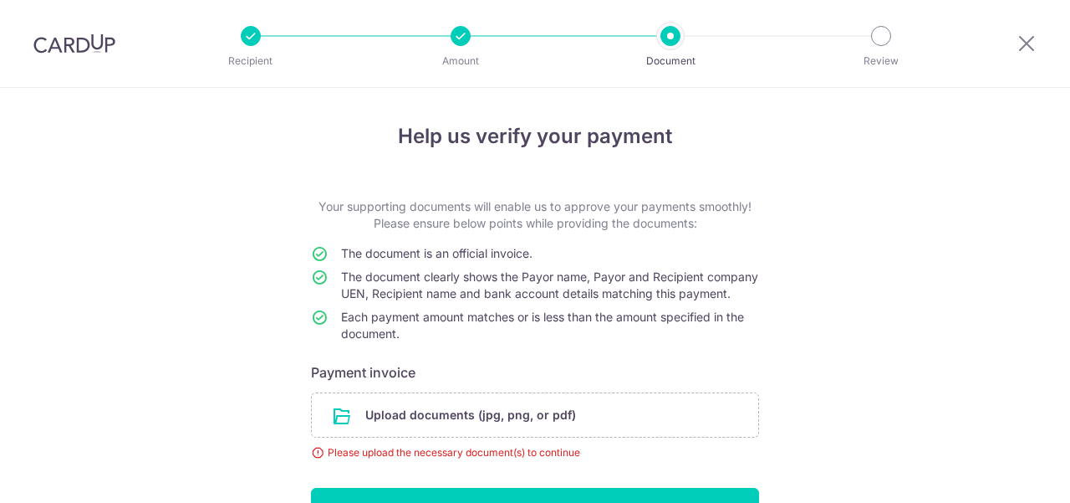
scroll to position [120, 0]
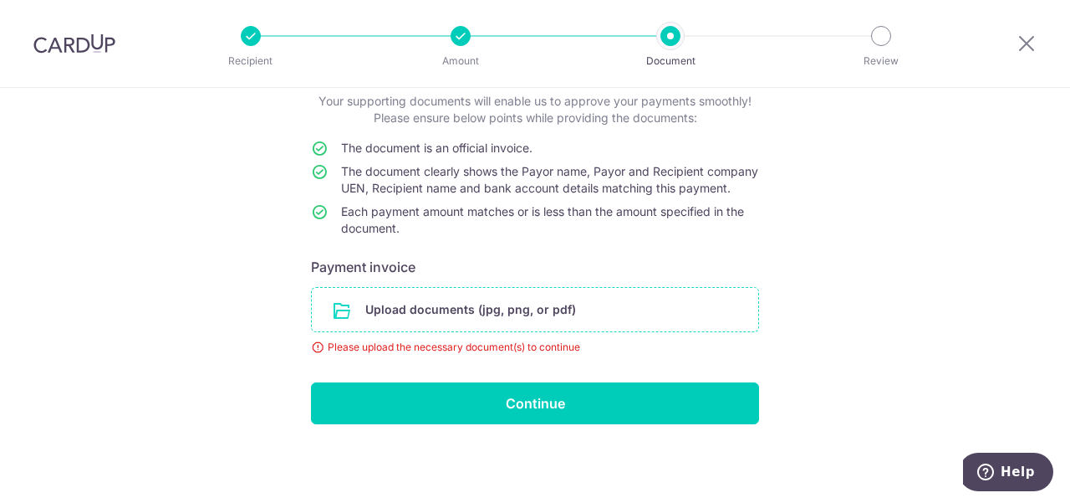
click at [457, 314] on input "file" at bounding box center [535, 309] width 447 height 43
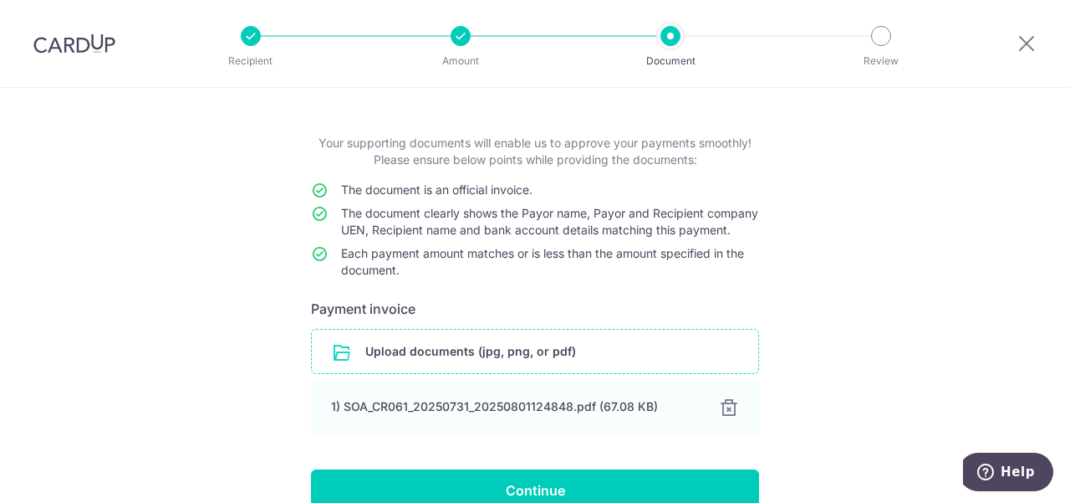
scroll to position [166, 0]
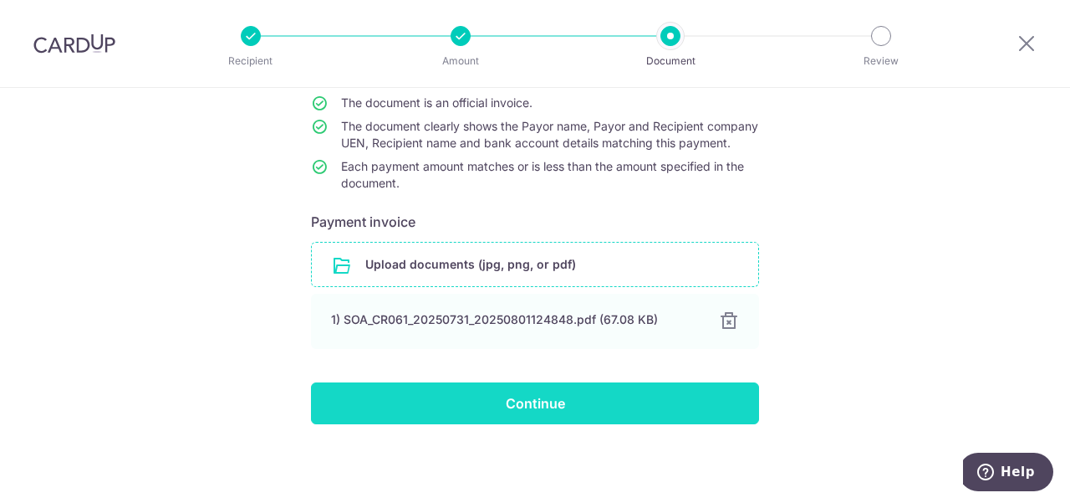
click at [549, 409] on input "Continue" at bounding box center [535, 403] width 448 height 42
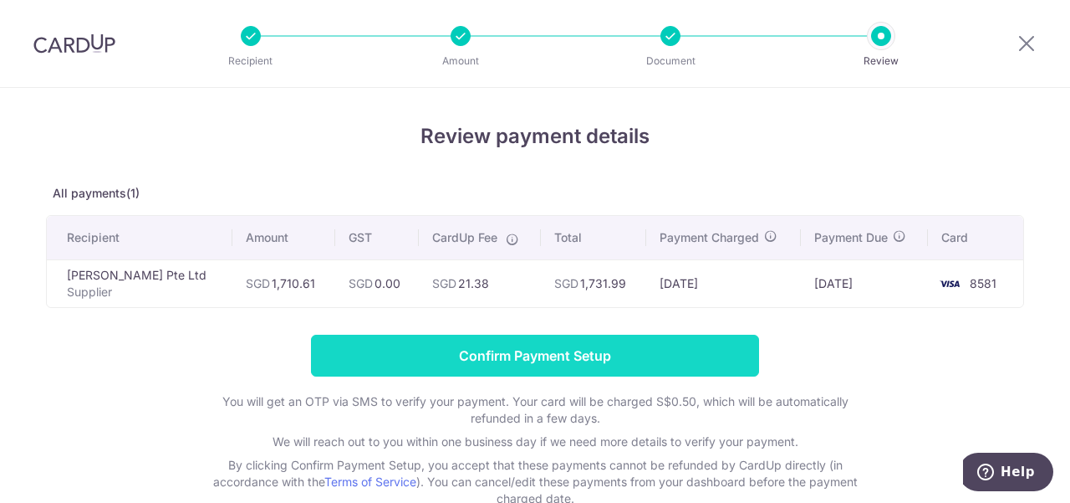
click at [675, 357] on input "Confirm Payment Setup" at bounding box center [535, 355] width 448 height 42
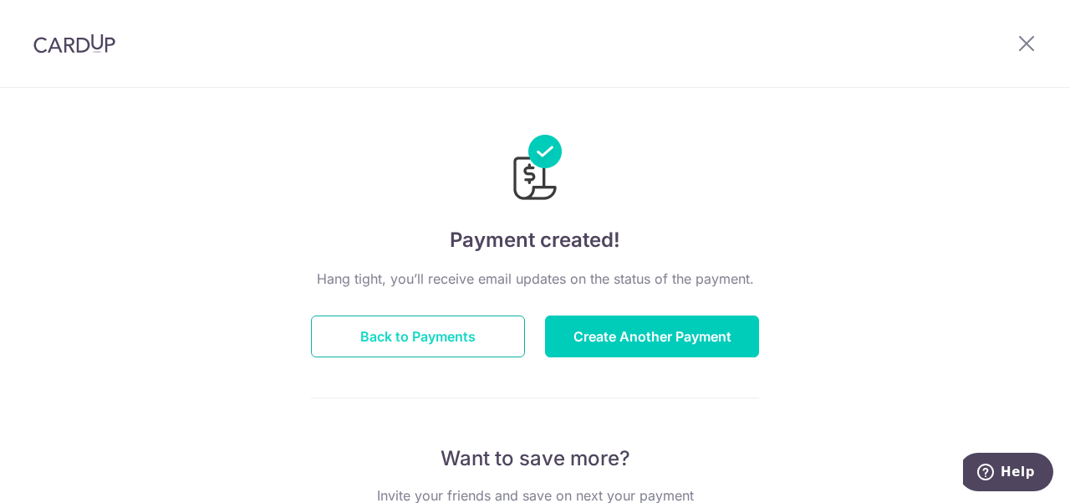
click at [458, 344] on button "Back to Payments" at bounding box center [418, 336] width 214 height 42
